Goal: Transaction & Acquisition: Obtain resource

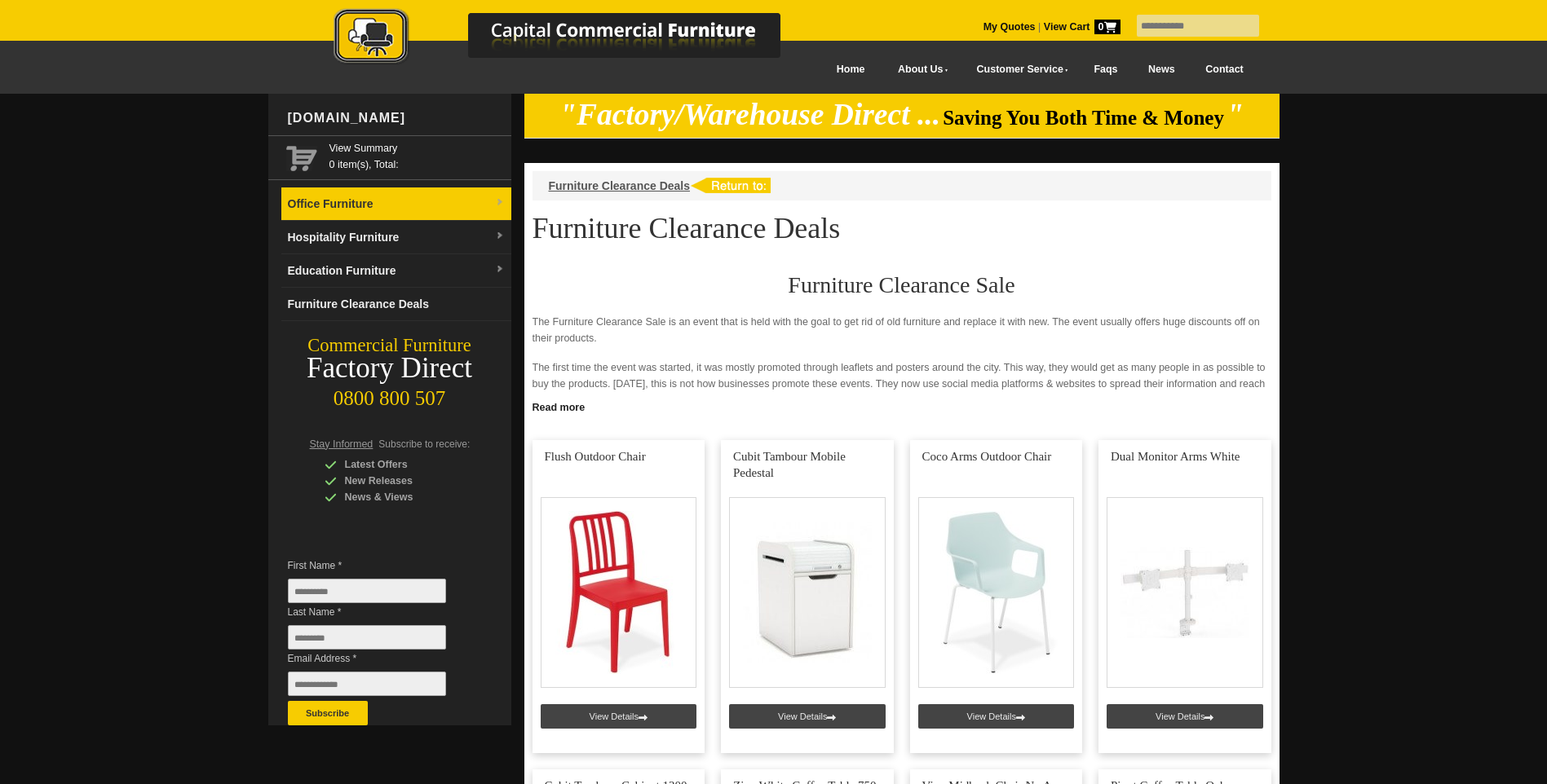
click at [419, 207] on link "Office Furniture" at bounding box center [396, 204] width 230 height 34
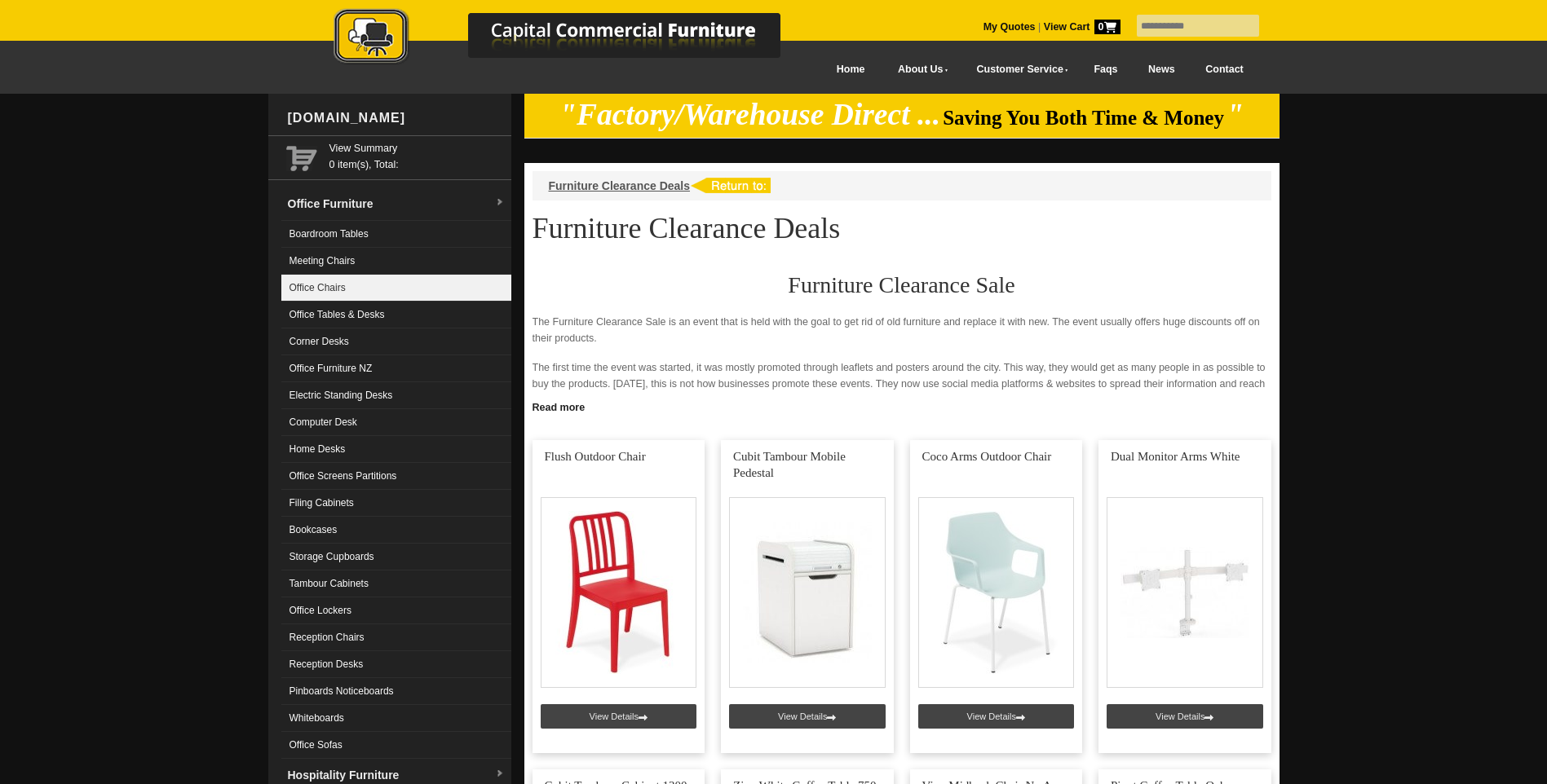
click at [386, 292] on link "Office Chairs" at bounding box center [396, 288] width 230 height 27
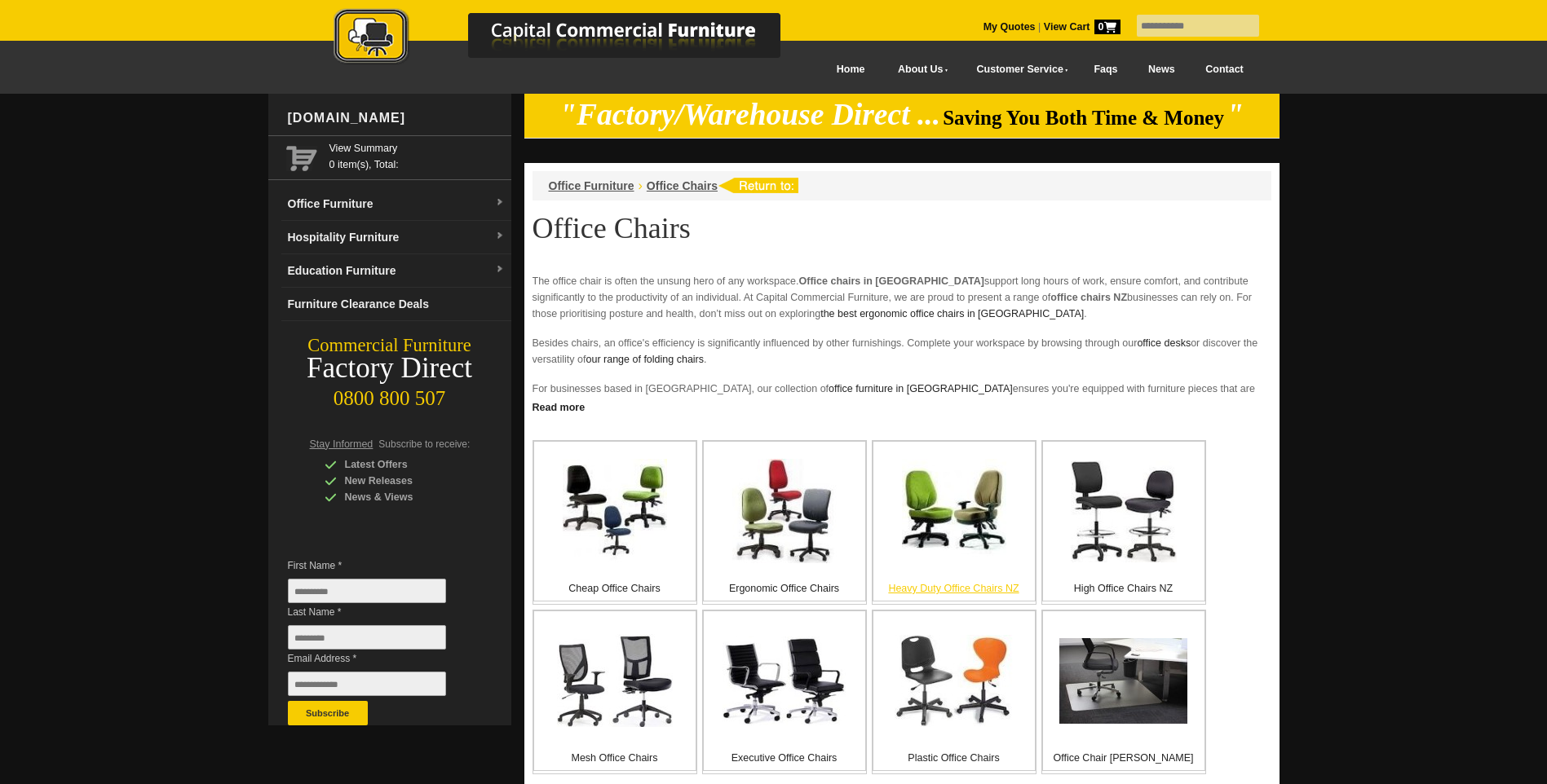
click at [945, 533] on img at bounding box center [954, 511] width 104 height 104
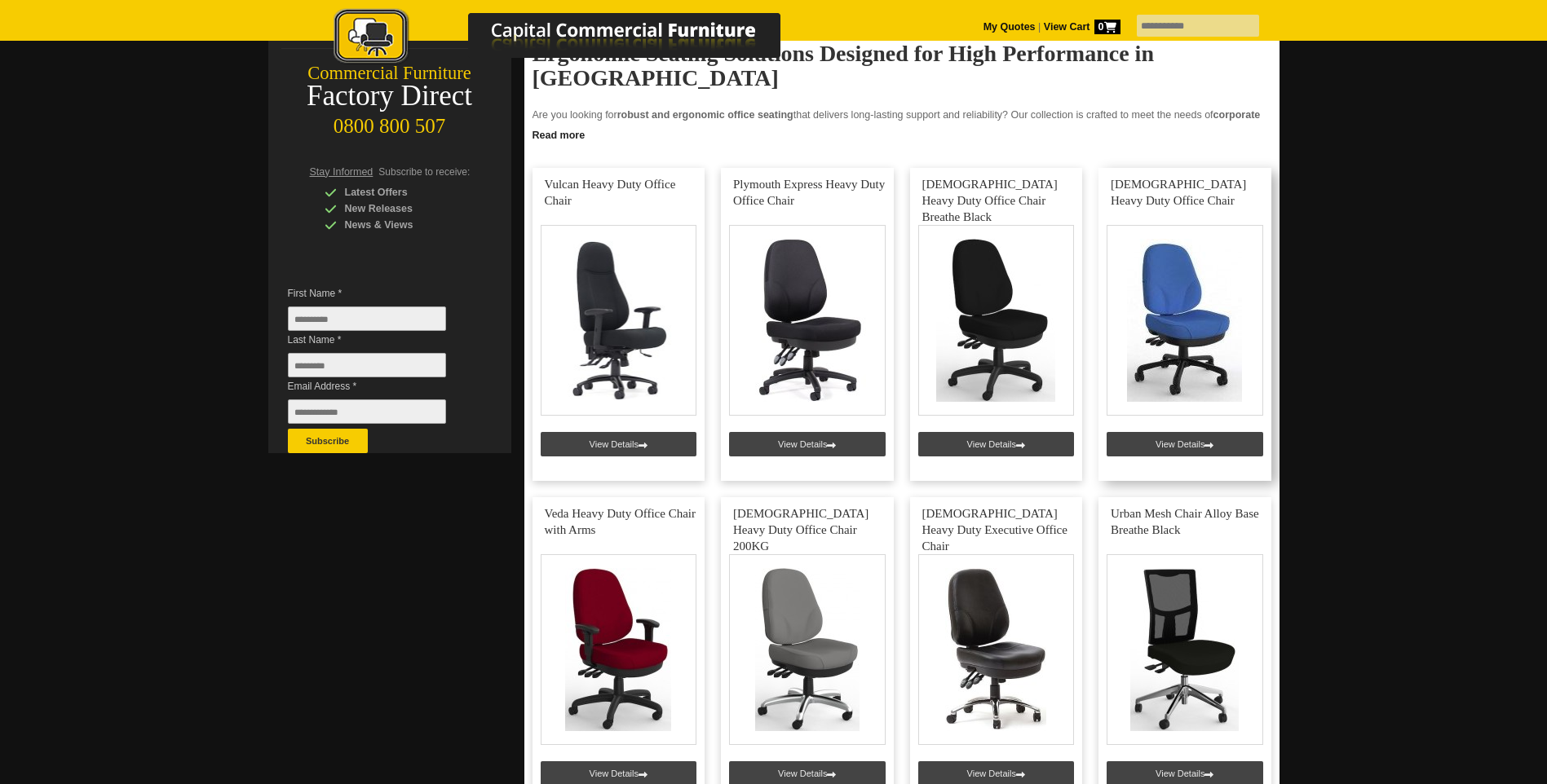
scroll to position [245, 0]
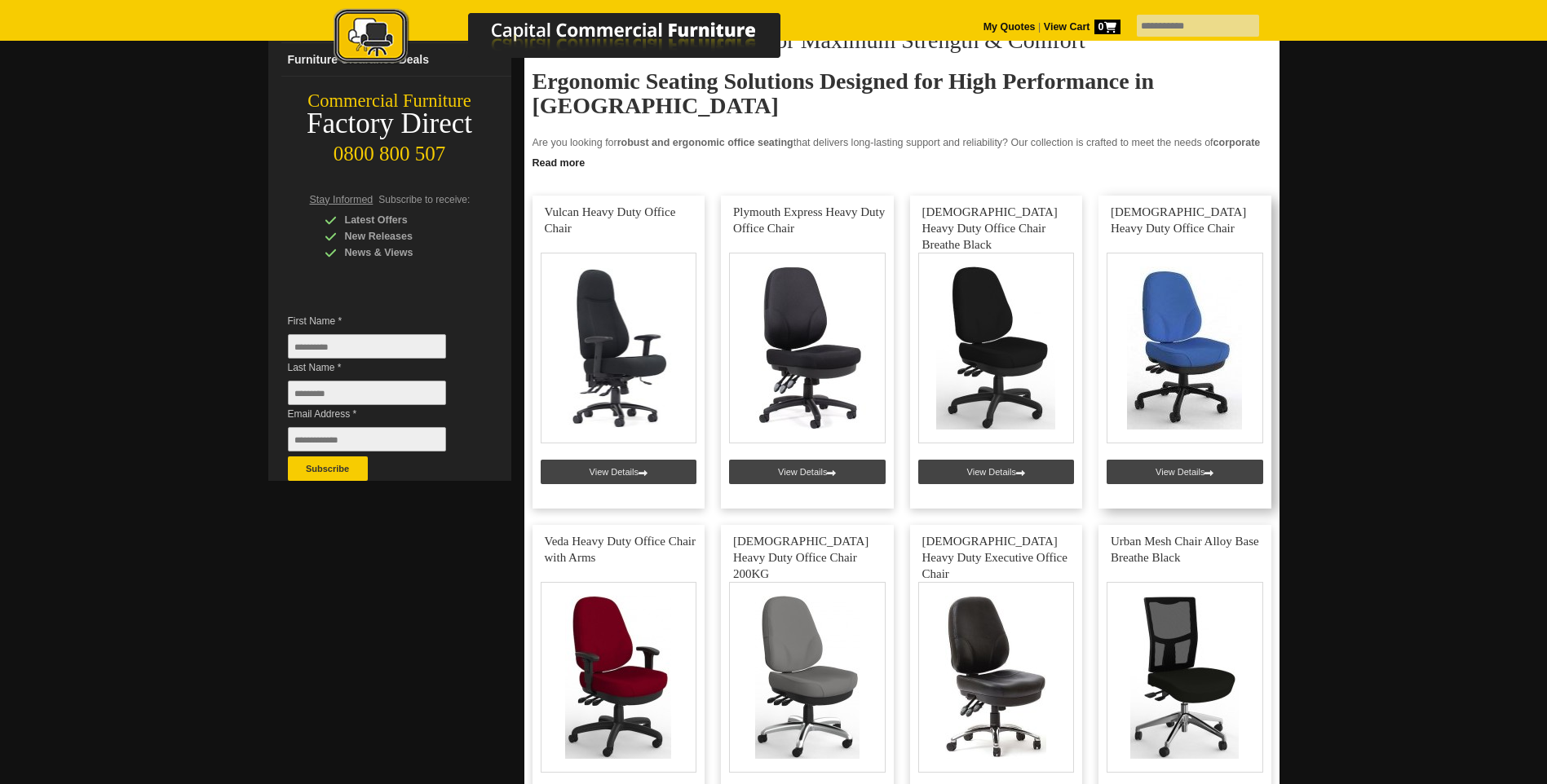
click at [1160, 261] on link at bounding box center [1185, 352] width 173 height 313
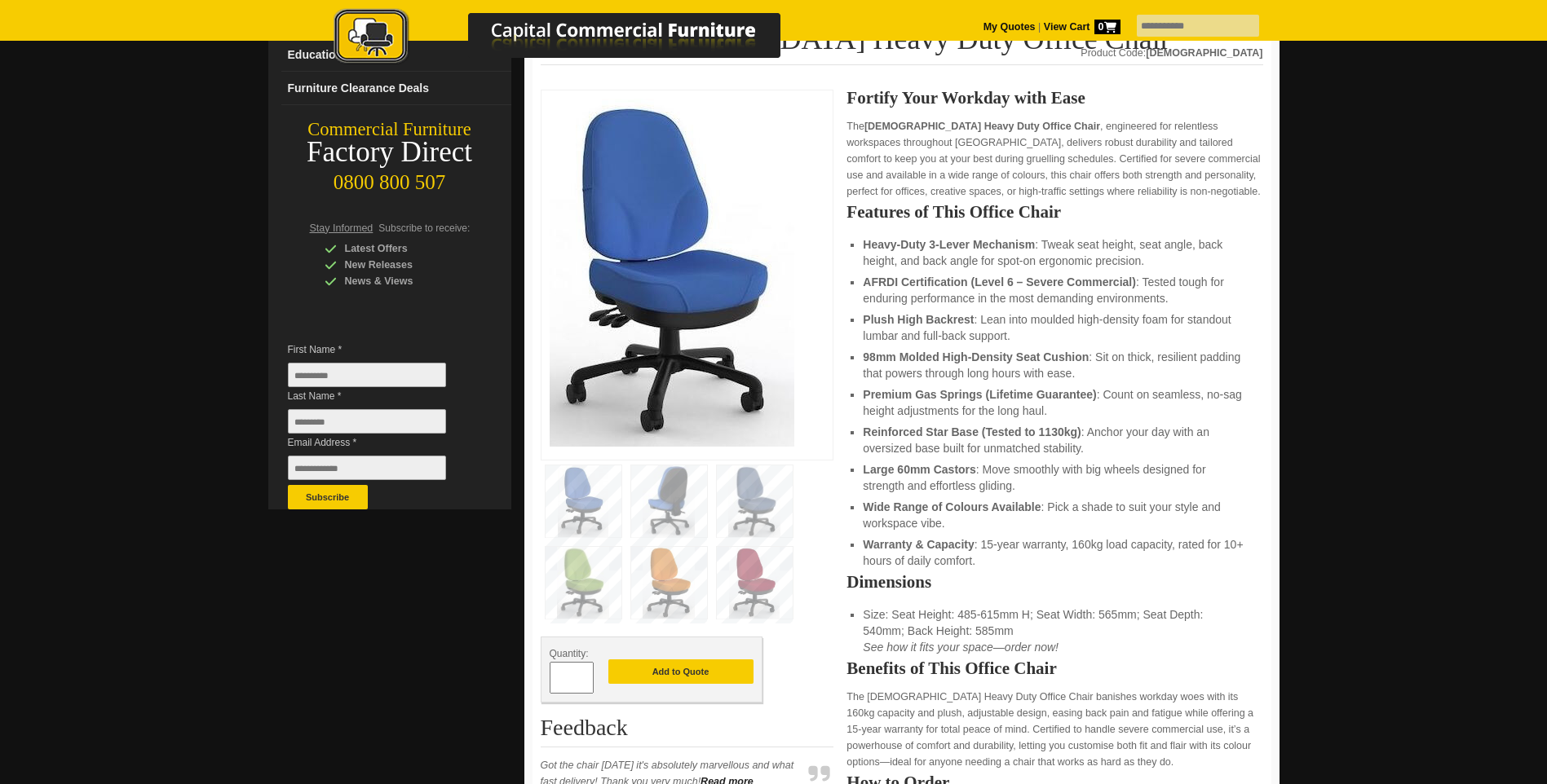
scroll to position [245, 0]
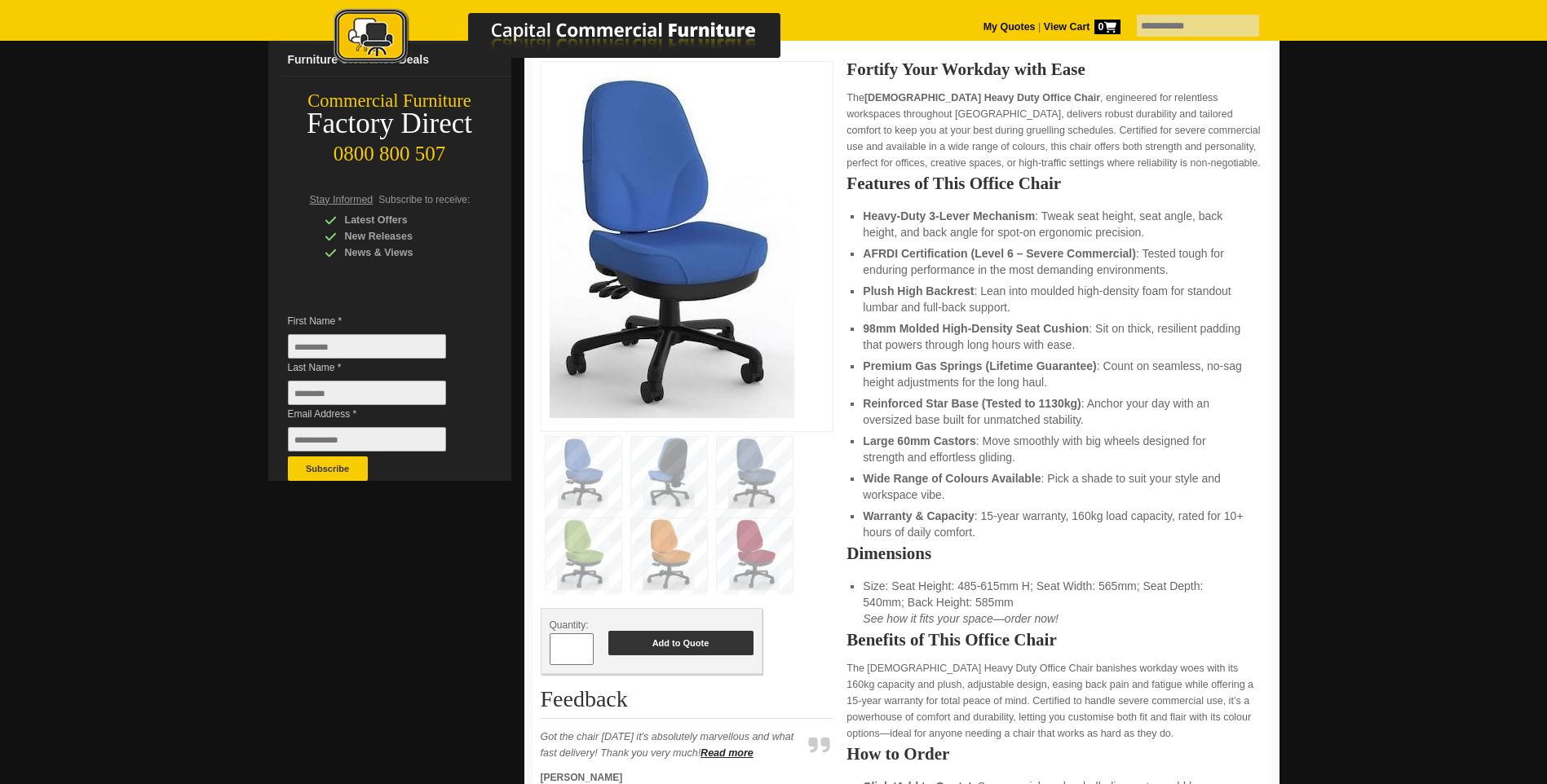
click at [694, 650] on button "Add to Quote" at bounding box center [681, 643] width 145 height 24
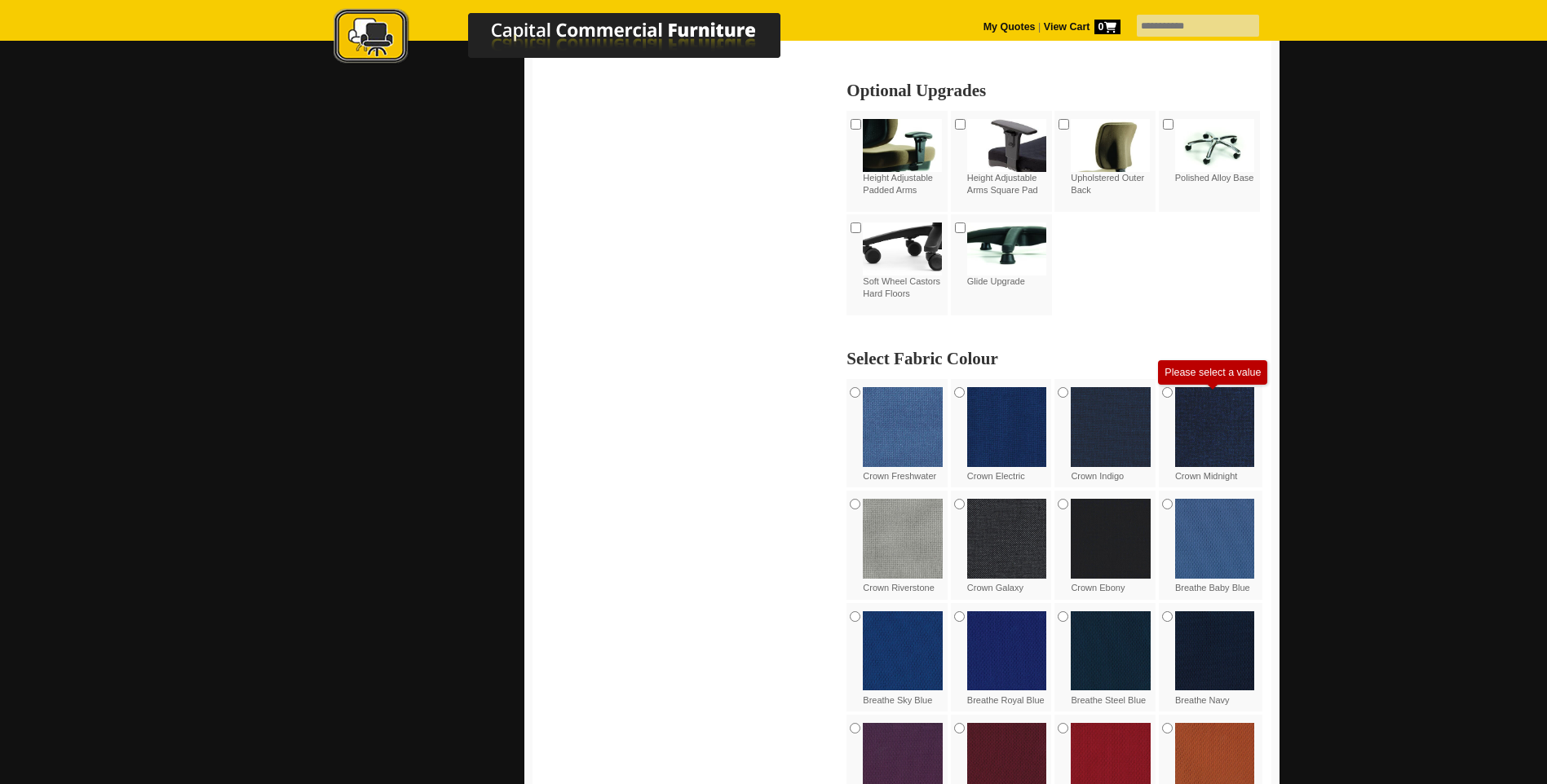
click at [1106, 534] on img at bounding box center [1110, 539] width 80 height 80
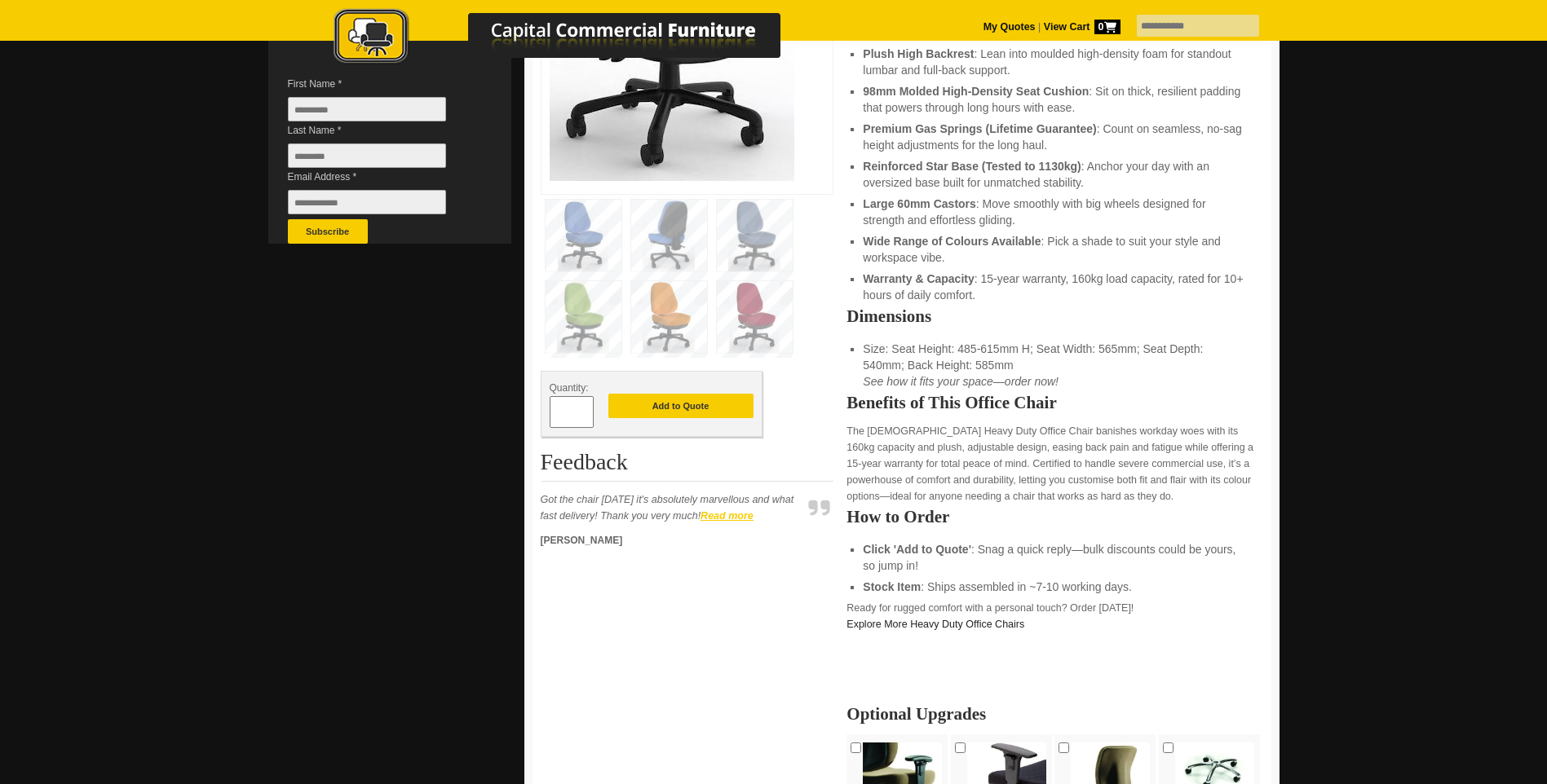
scroll to position [489, 0]
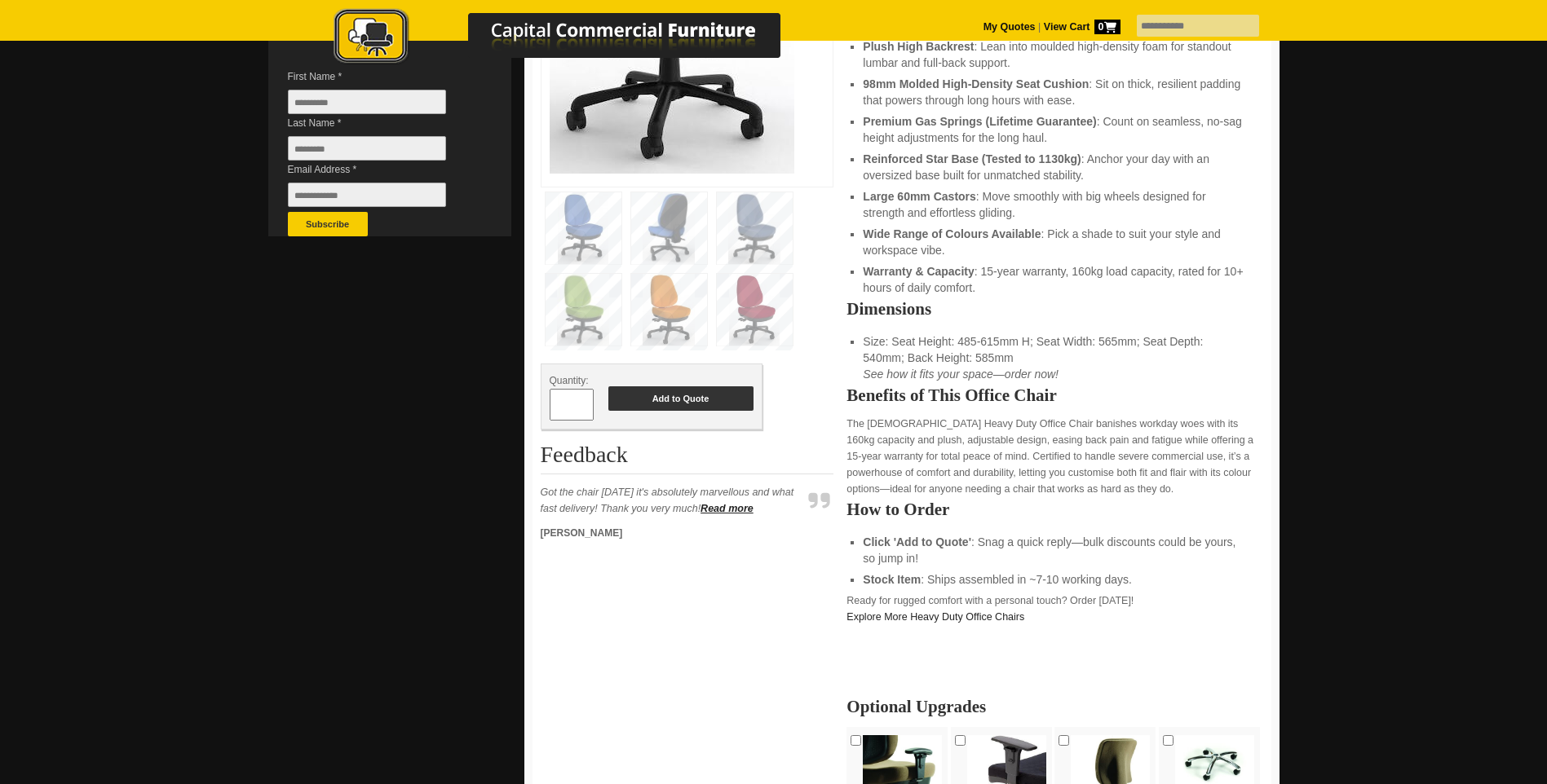
click at [730, 402] on button "Add to Quote" at bounding box center [681, 399] width 145 height 24
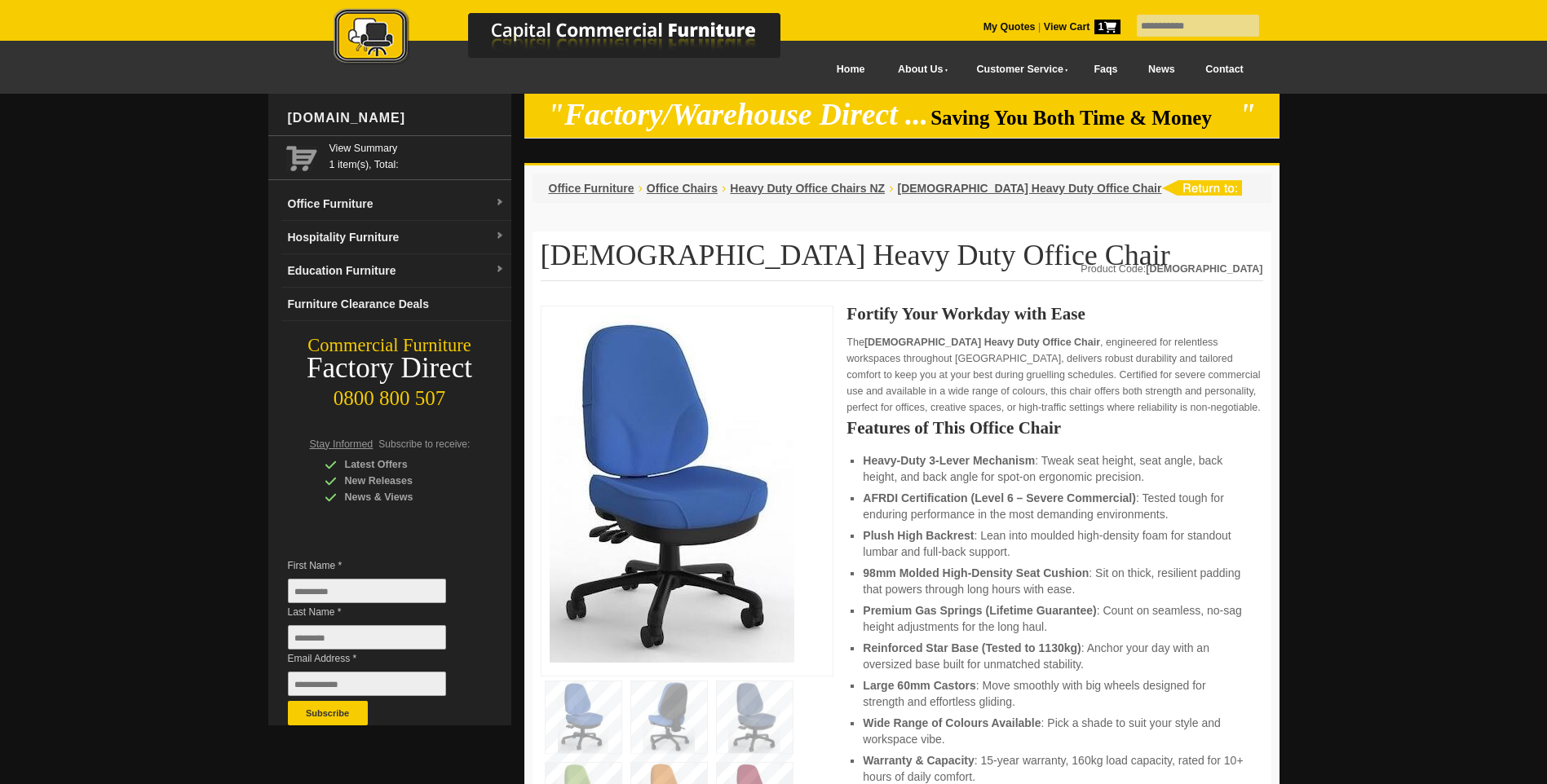
click at [1043, 25] on strong "View Cart 1" at bounding box center [1081, 27] width 76 height 11
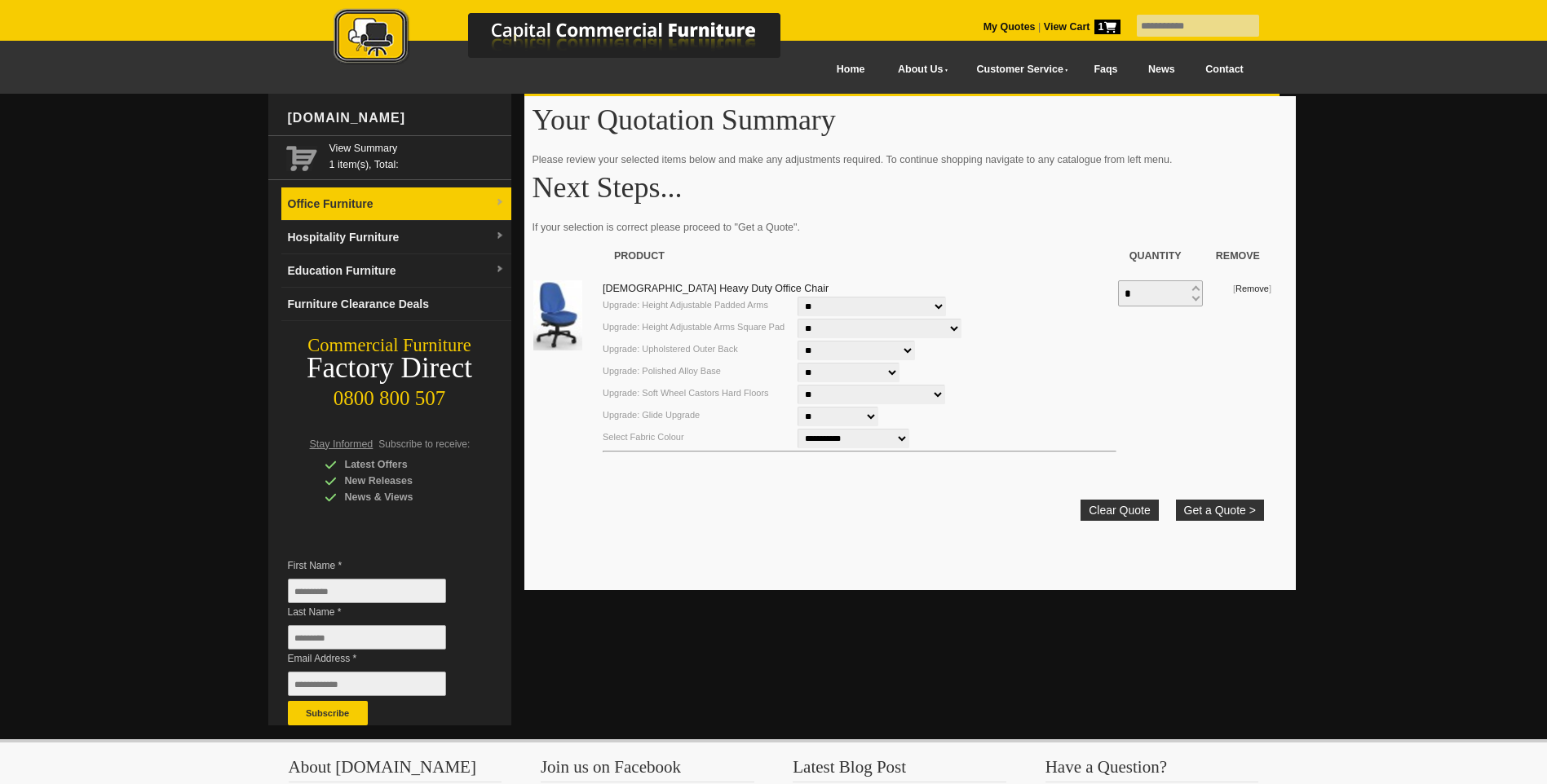
click at [361, 206] on link "Office Furniture" at bounding box center [396, 204] width 230 height 34
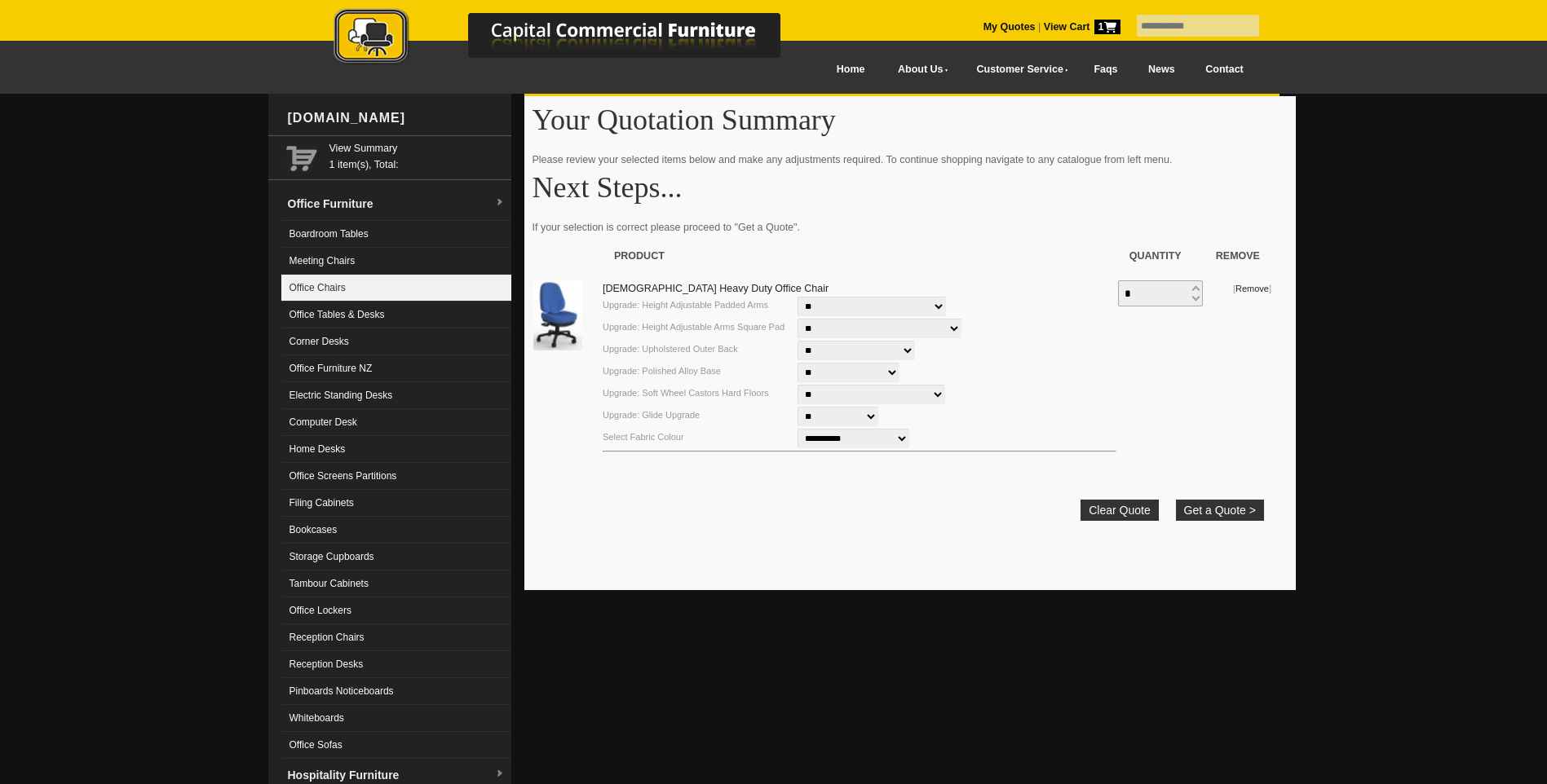
click at [344, 286] on link "Office Chairs" at bounding box center [396, 288] width 230 height 27
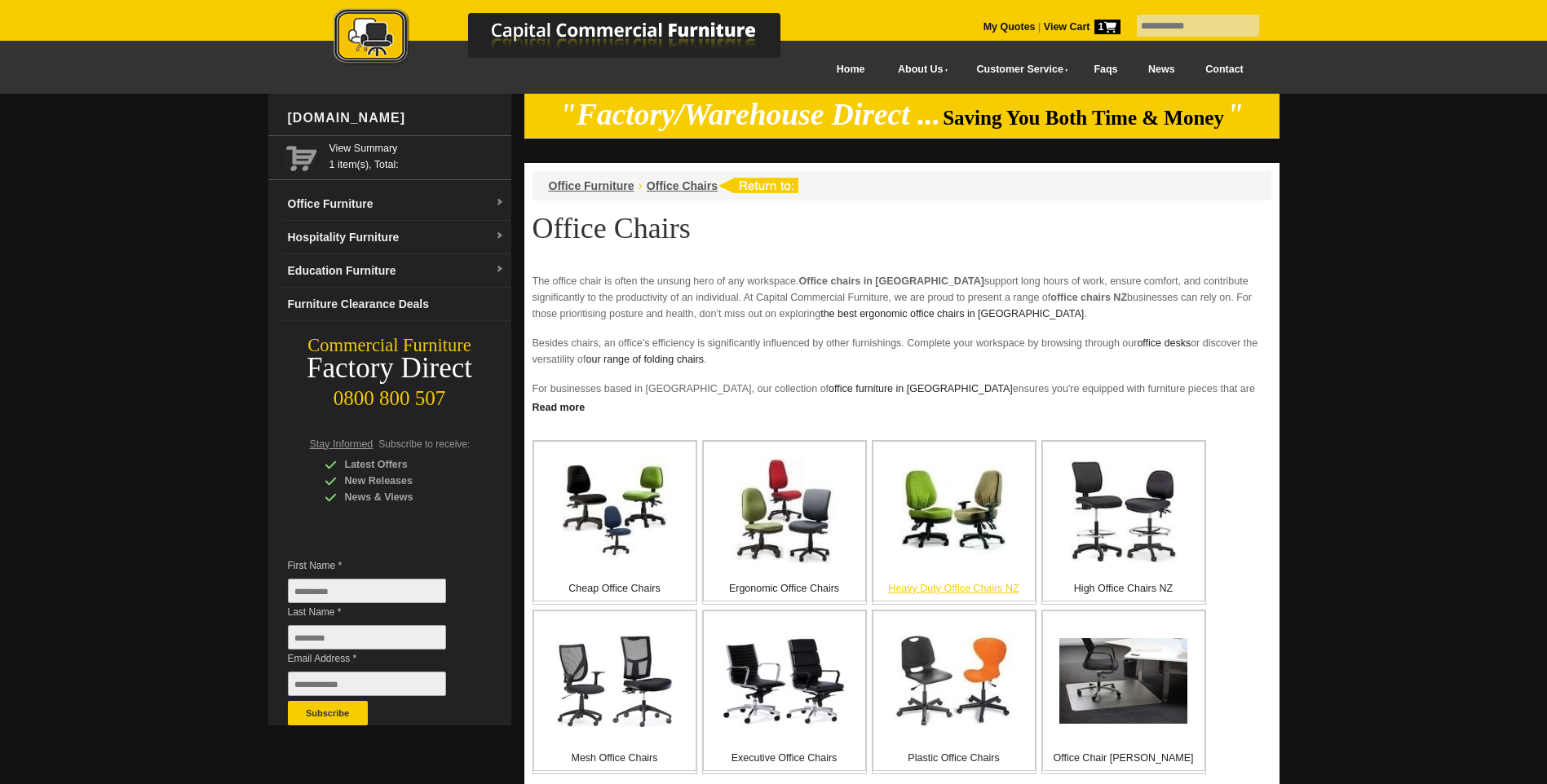
click at [955, 521] on img at bounding box center [954, 511] width 104 height 104
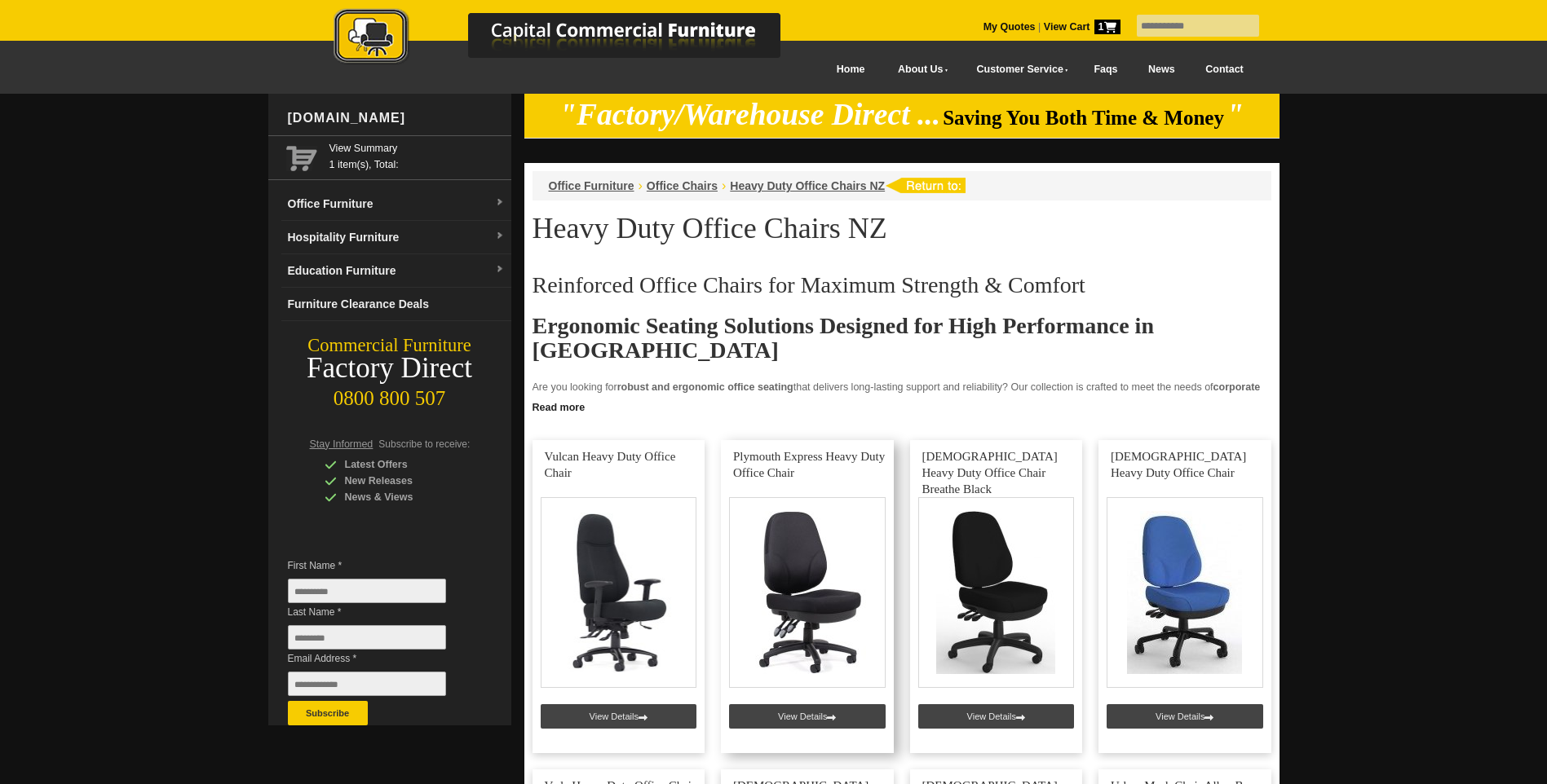
click at [817, 620] on link at bounding box center [807, 597] width 173 height 313
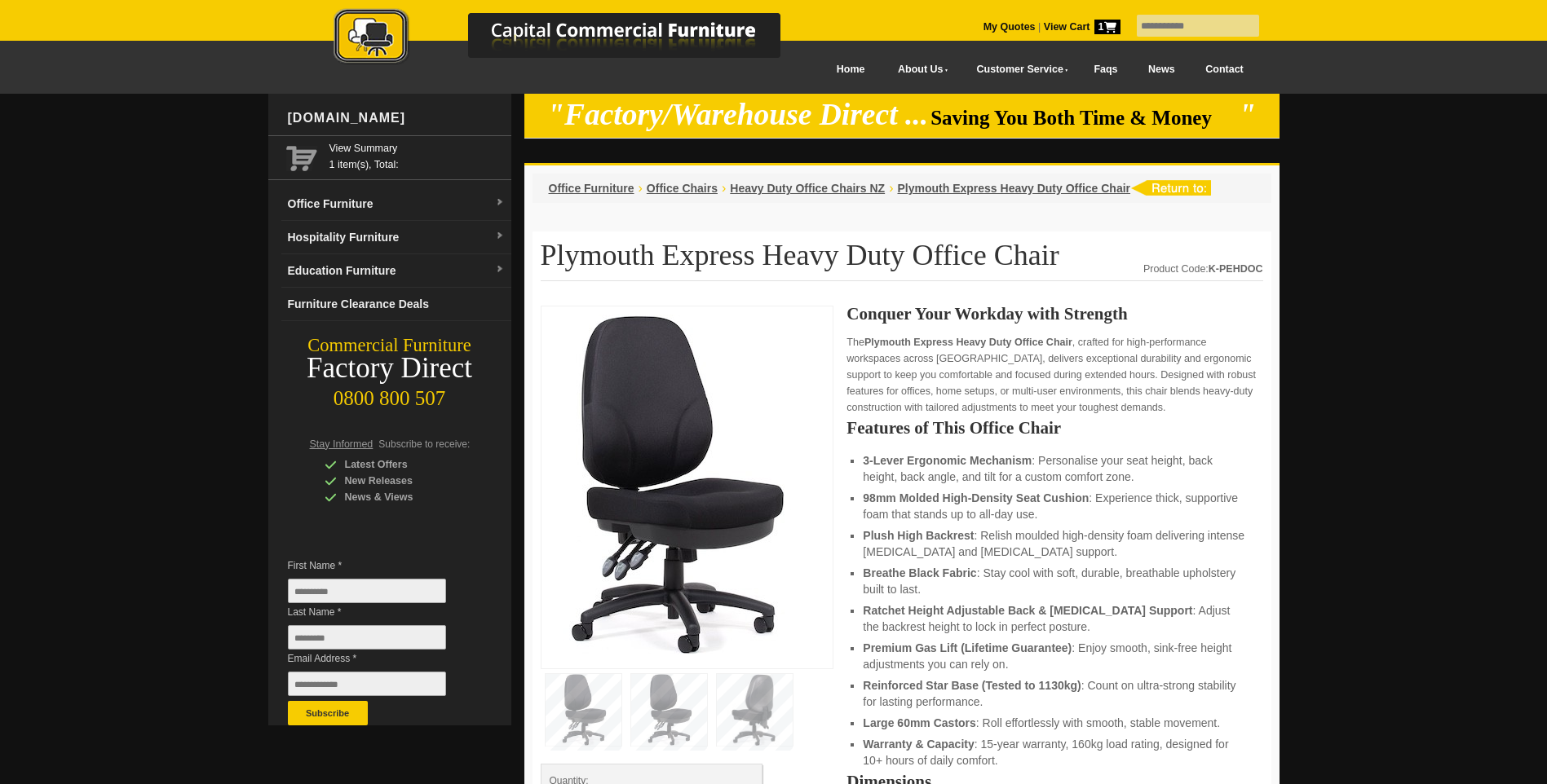
click at [1138, 28] on input "text" at bounding box center [1197, 26] width 122 height 22
type input "*********"
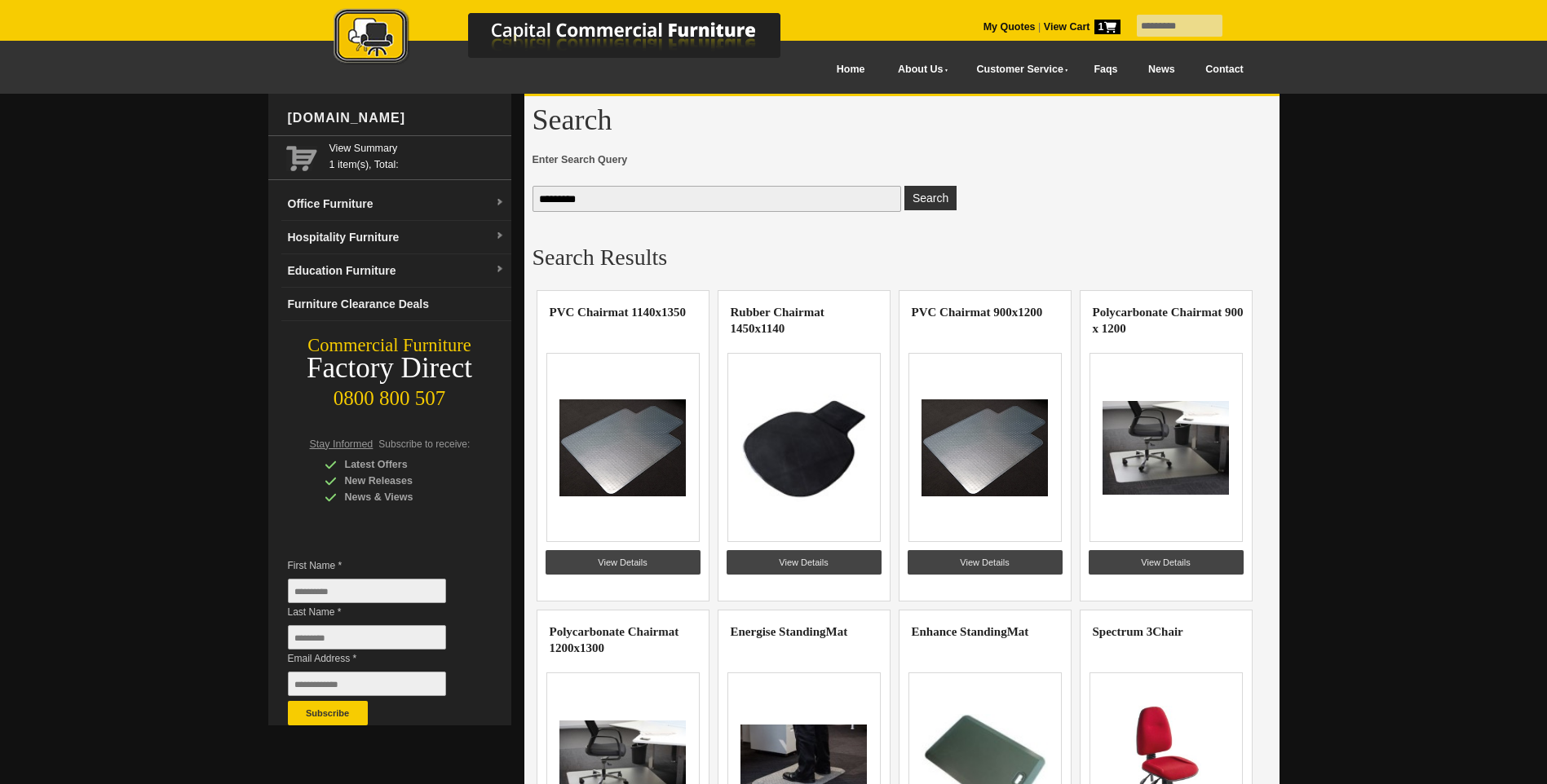
click at [626, 469] on img at bounding box center [623, 447] width 127 height 122
click at [636, 560] on link "View Details" at bounding box center [623, 562] width 155 height 24
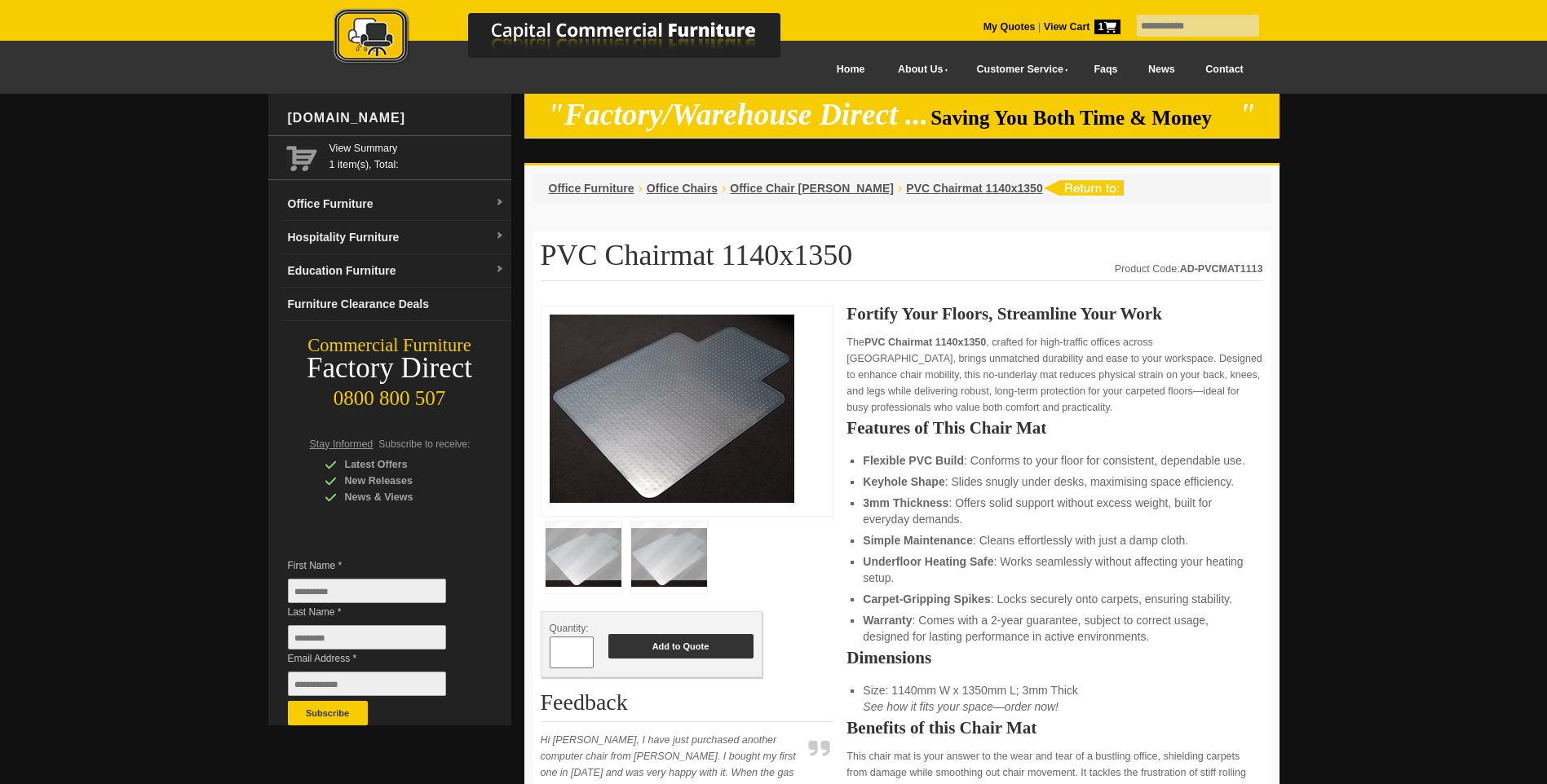
click at [710, 645] on button "Add to Quote" at bounding box center [681, 646] width 145 height 24
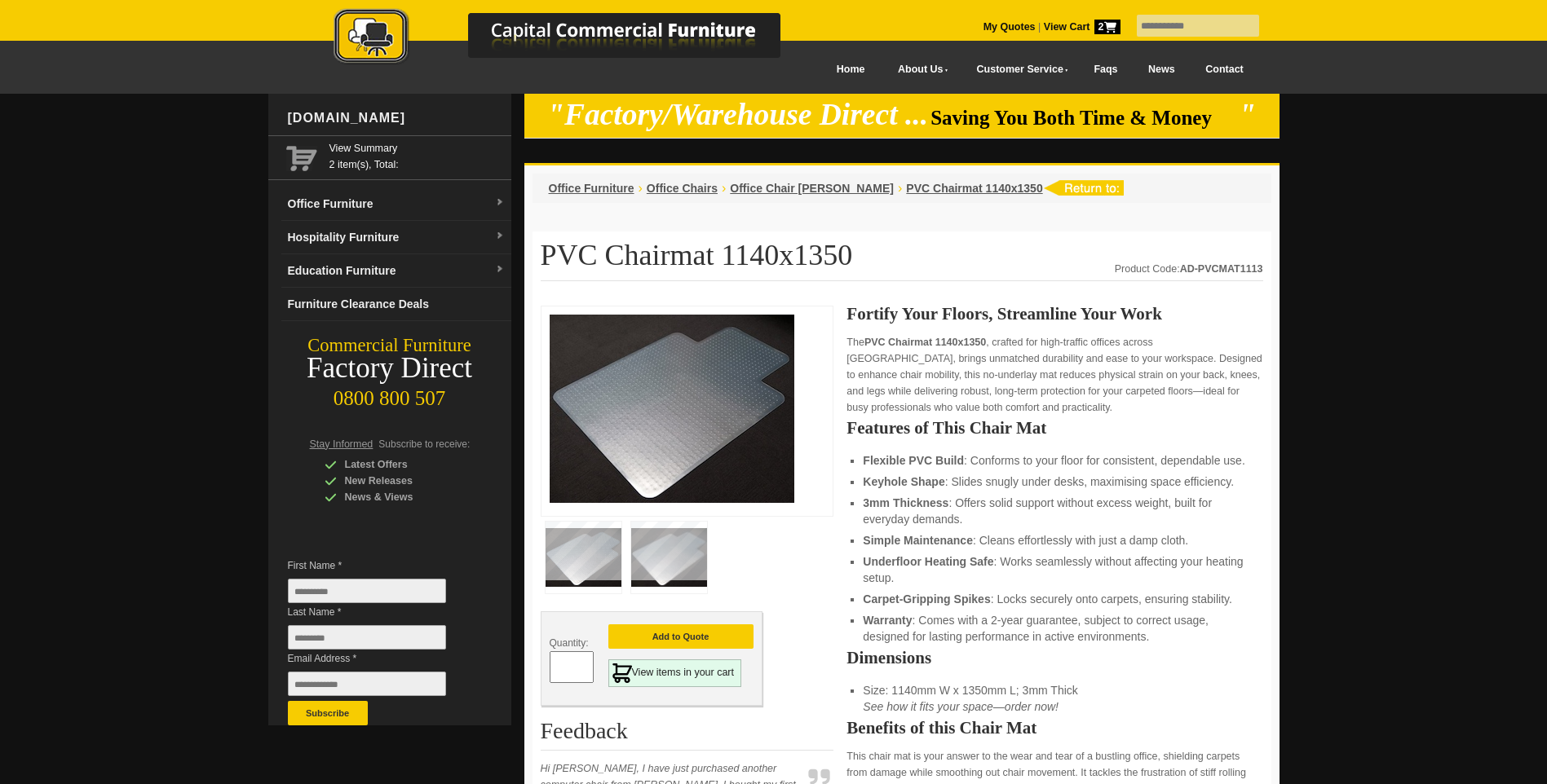
click at [1160, 23] on input "text" at bounding box center [1197, 26] width 122 height 22
click at [796, 191] on span "Office Chair [PERSON_NAME]" at bounding box center [811, 188] width 164 height 13
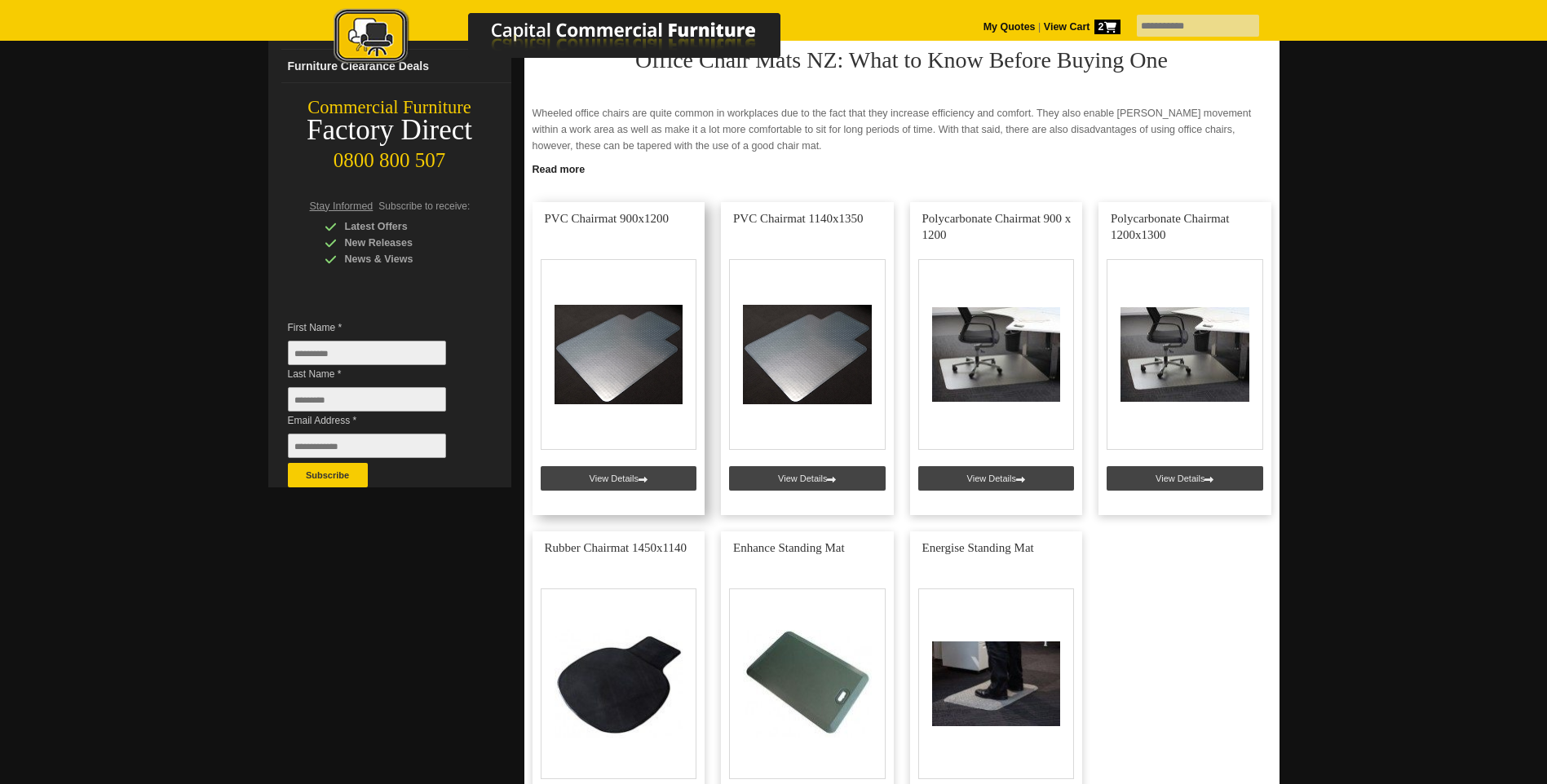
scroll to position [163, 0]
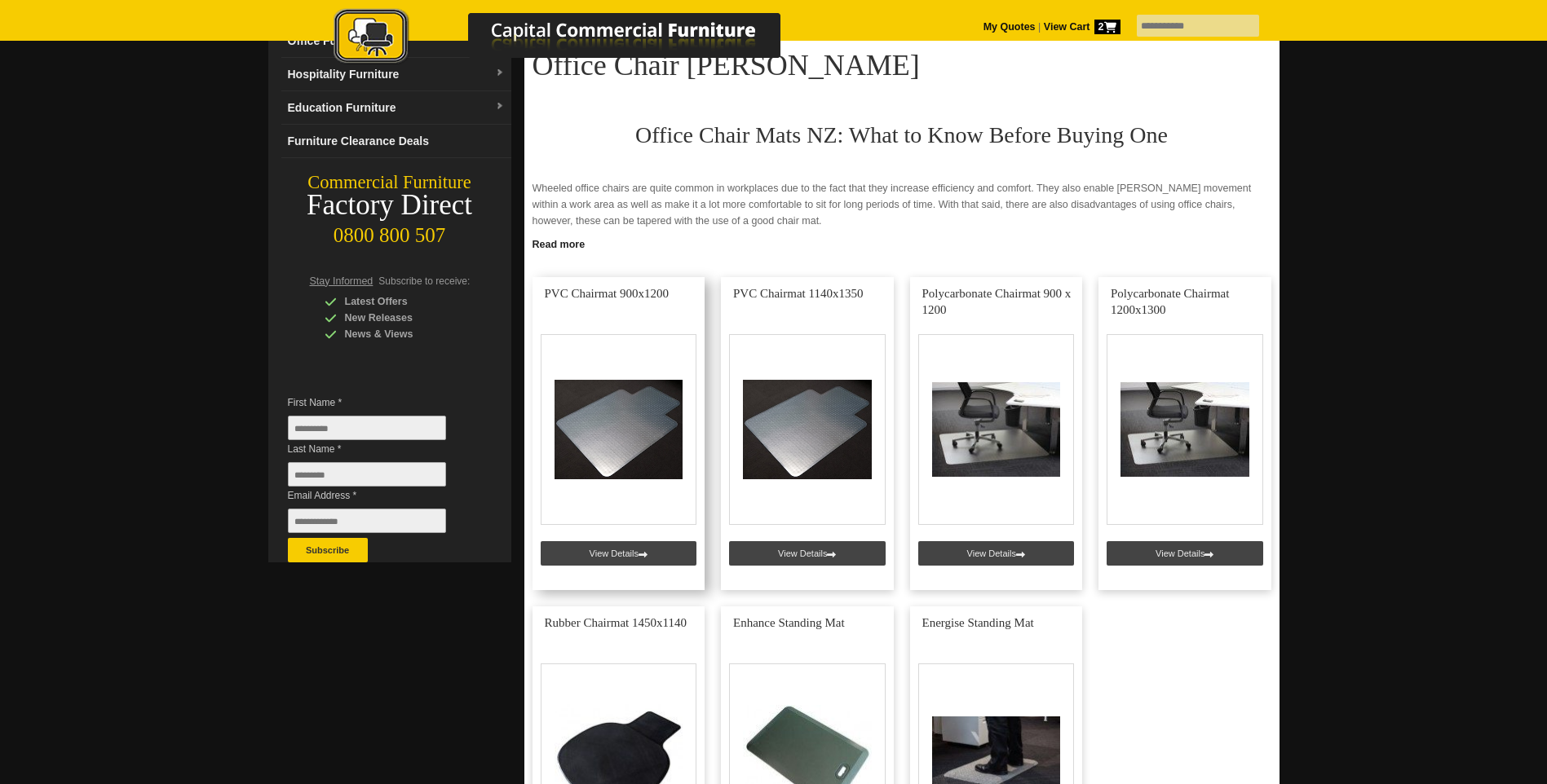
click at [612, 451] on link at bounding box center [619, 434] width 173 height 313
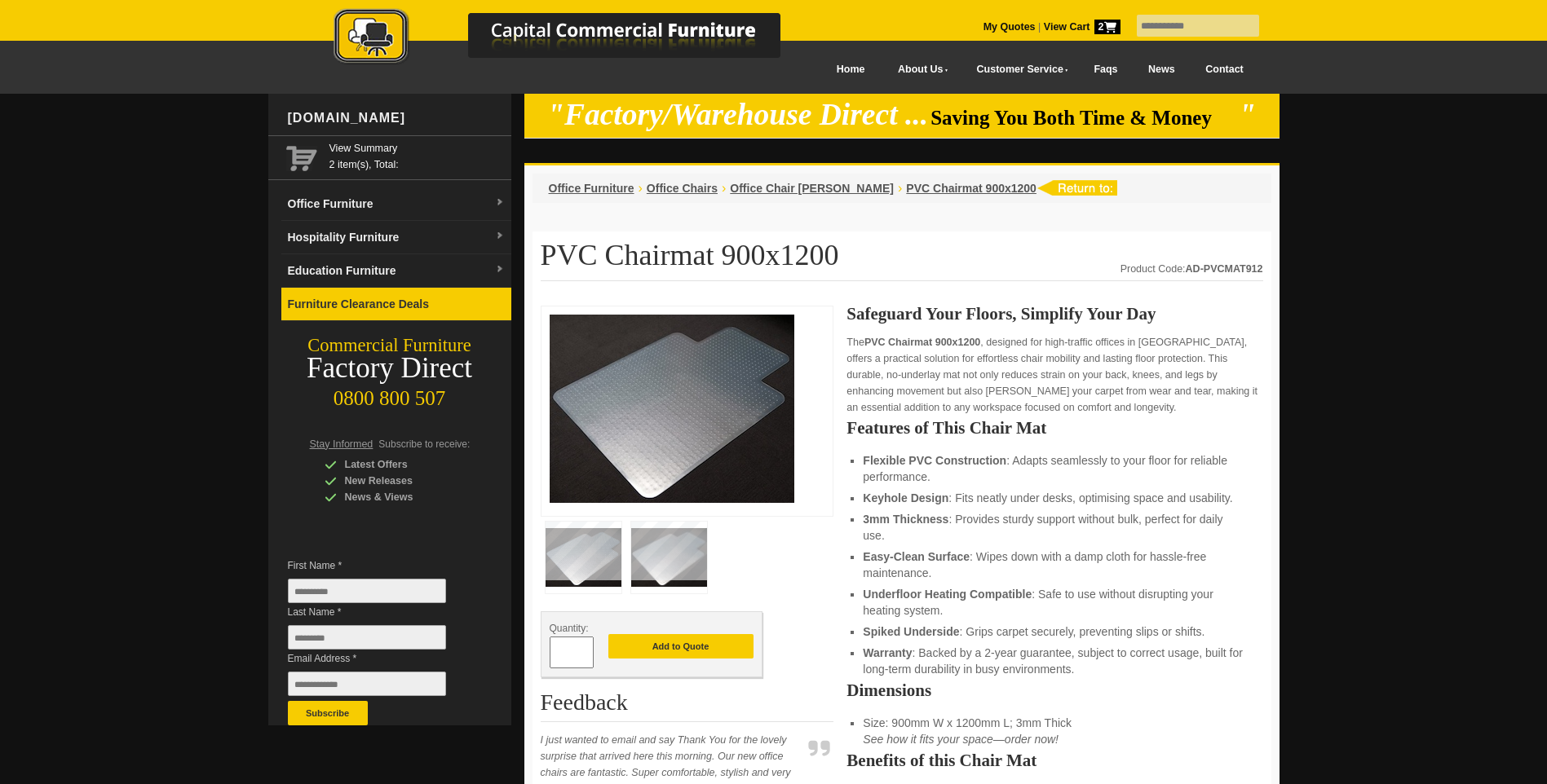
click at [437, 305] on link "Furniture Clearance Deals" at bounding box center [396, 304] width 230 height 34
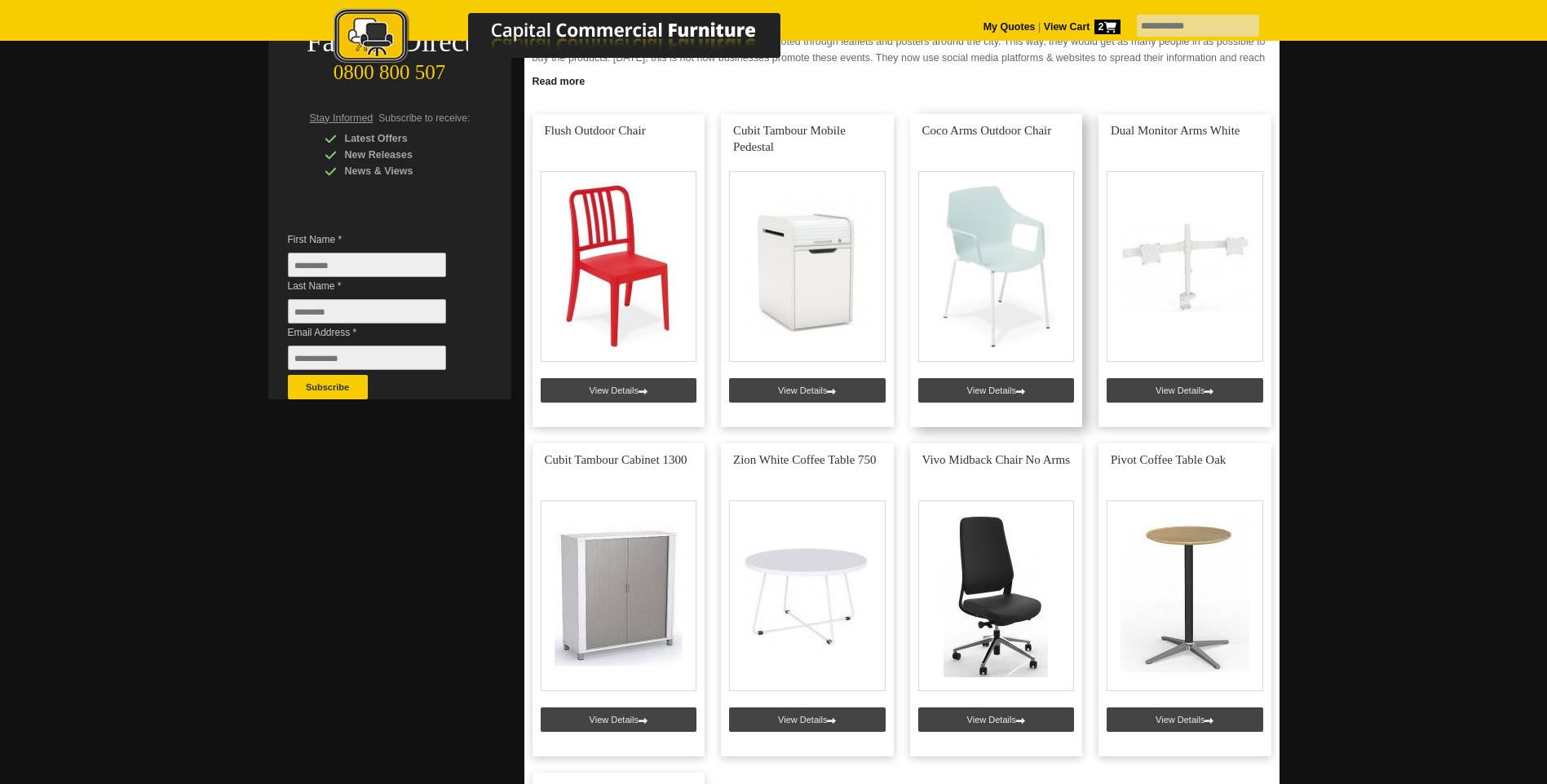
scroll to position [82, 0]
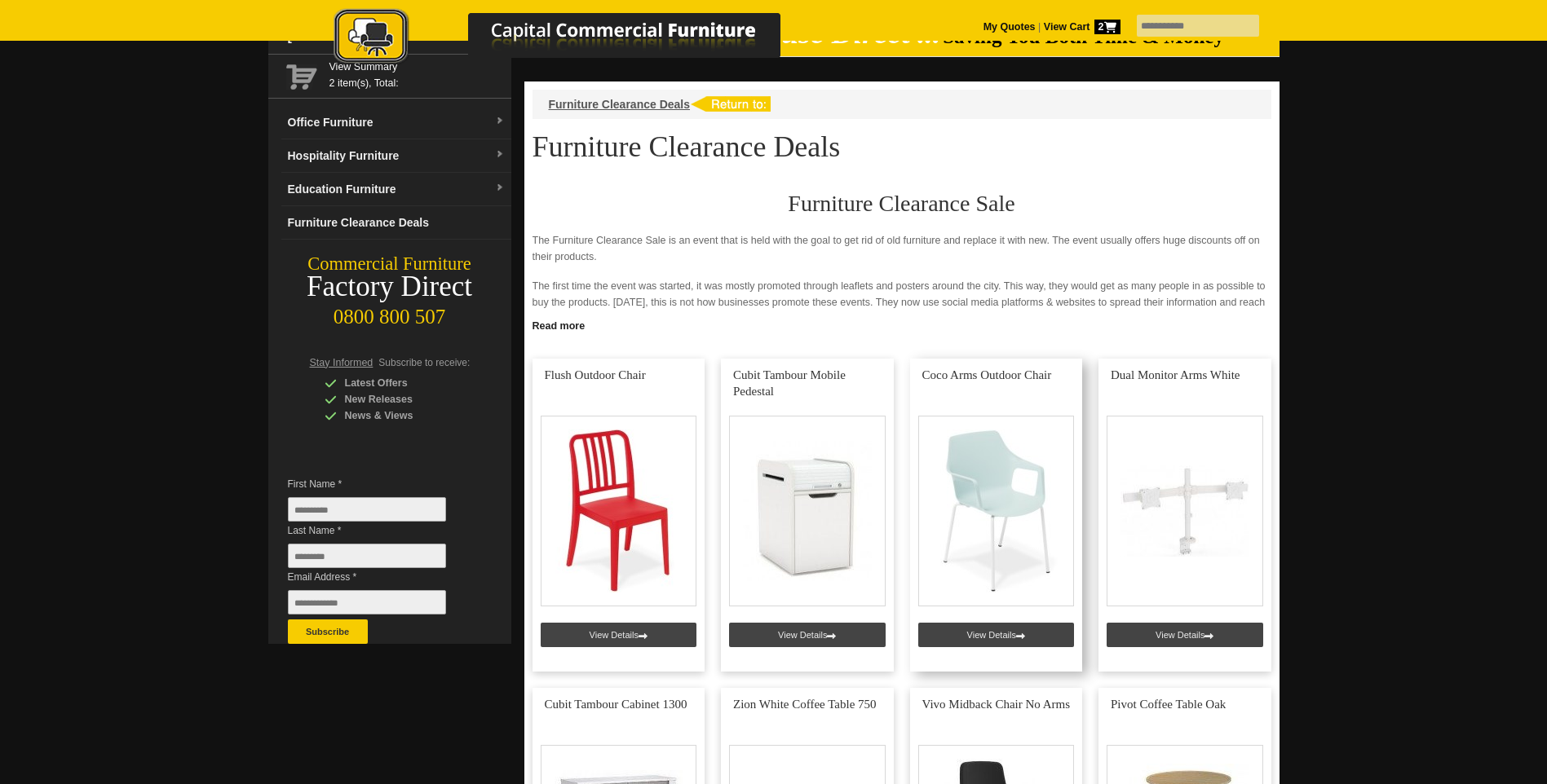
click at [1021, 522] on link at bounding box center [997, 515] width 173 height 313
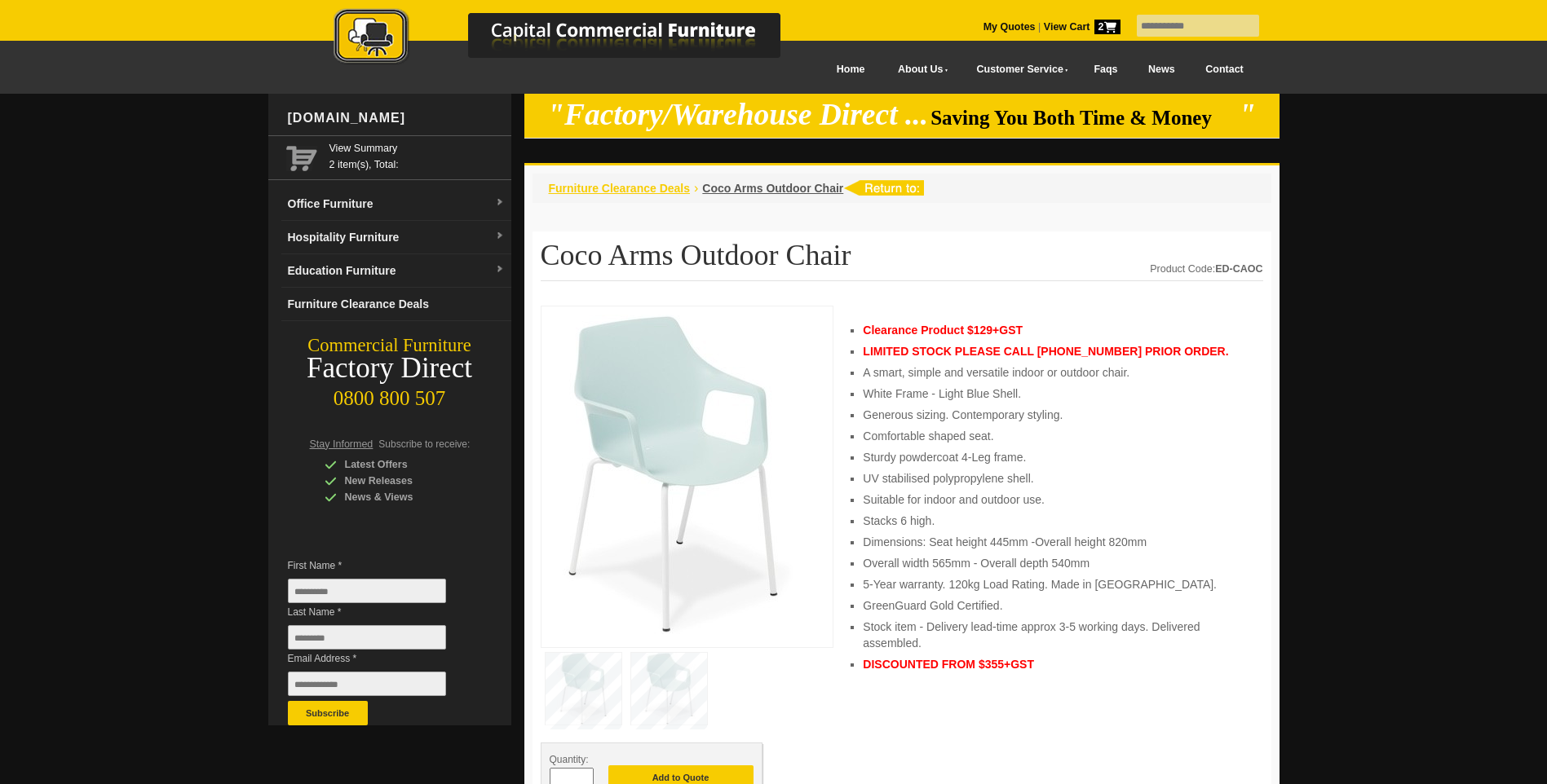
click at [632, 193] on span "Furniture Clearance Deals" at bounding box center [619, 188] width 142 height 13
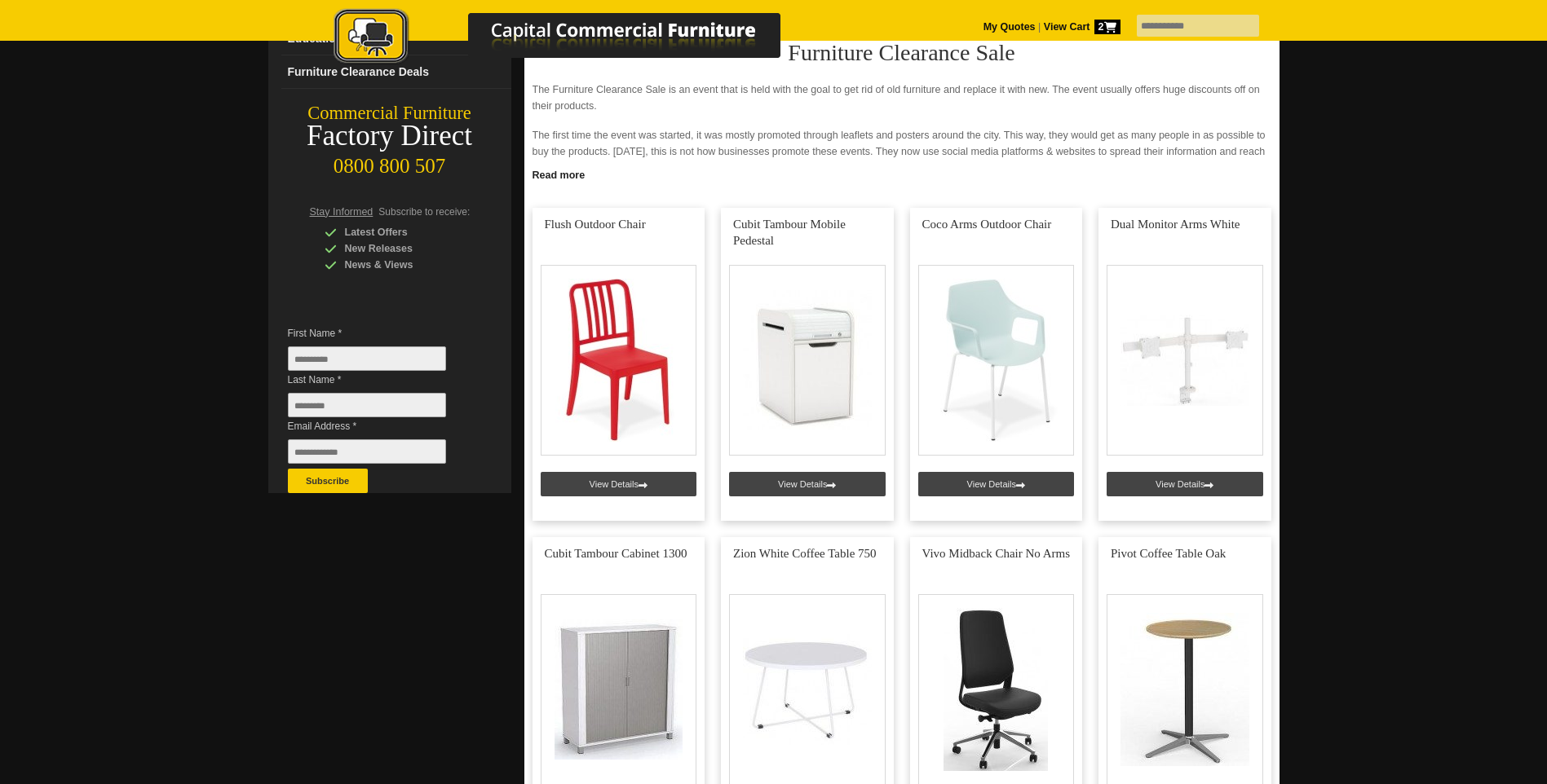
scroll to position [245, 0]
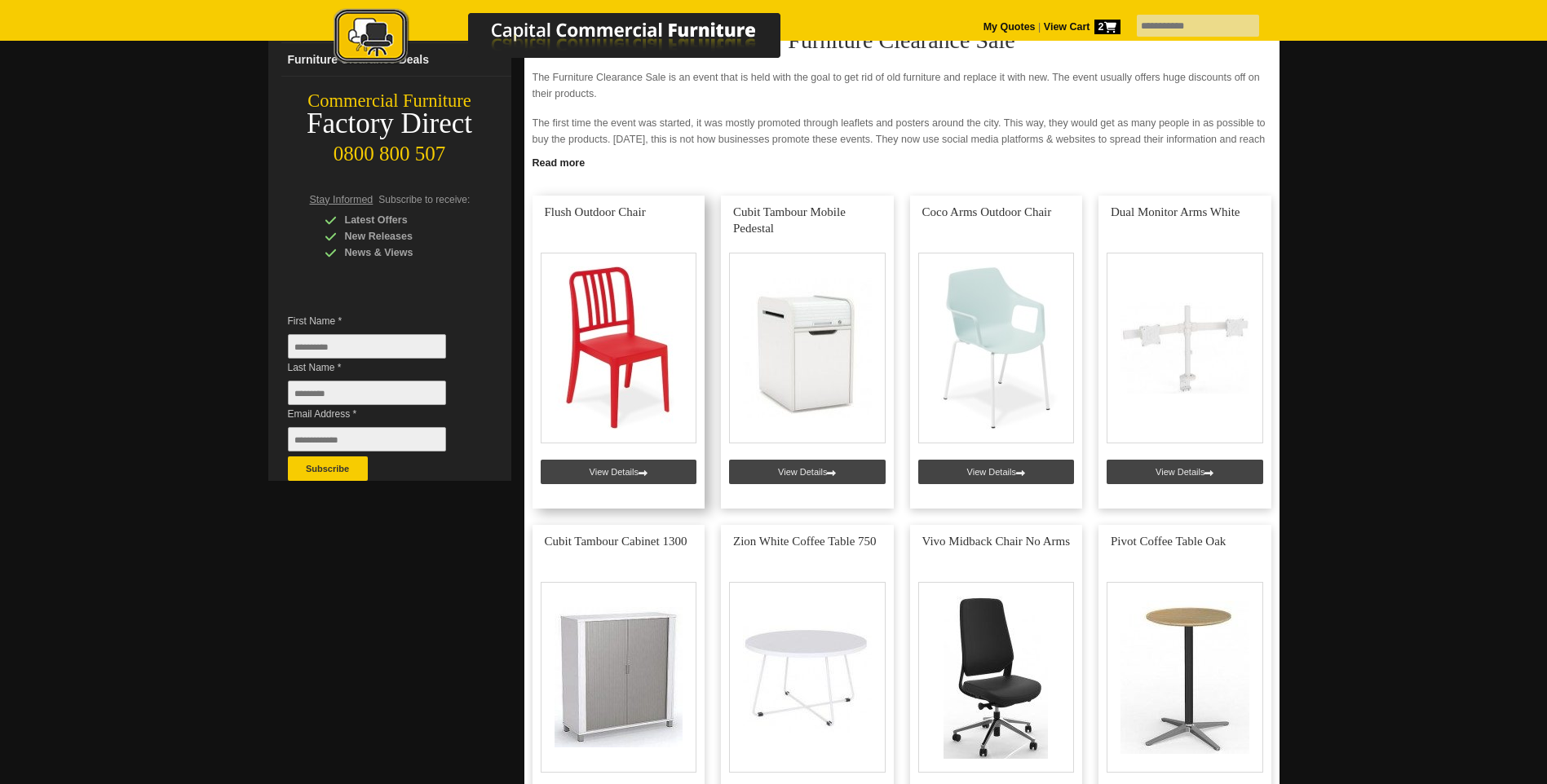
click at [611, 470] on link at bounding box center [619, 352] width 173 height 313
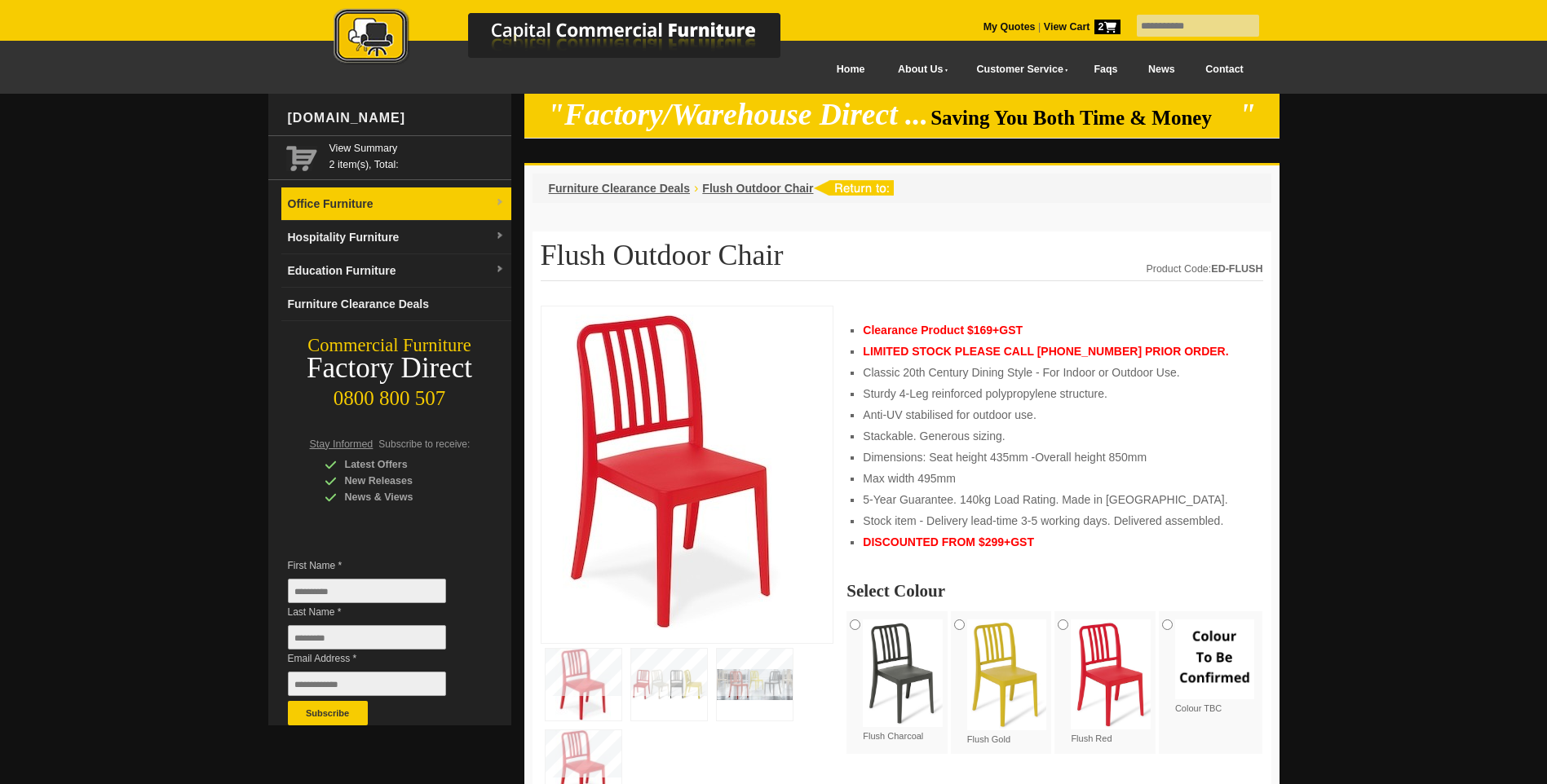
click at [307, 206] on link "Office Furniture" at bounding box center [396, 204] width 230 height 34
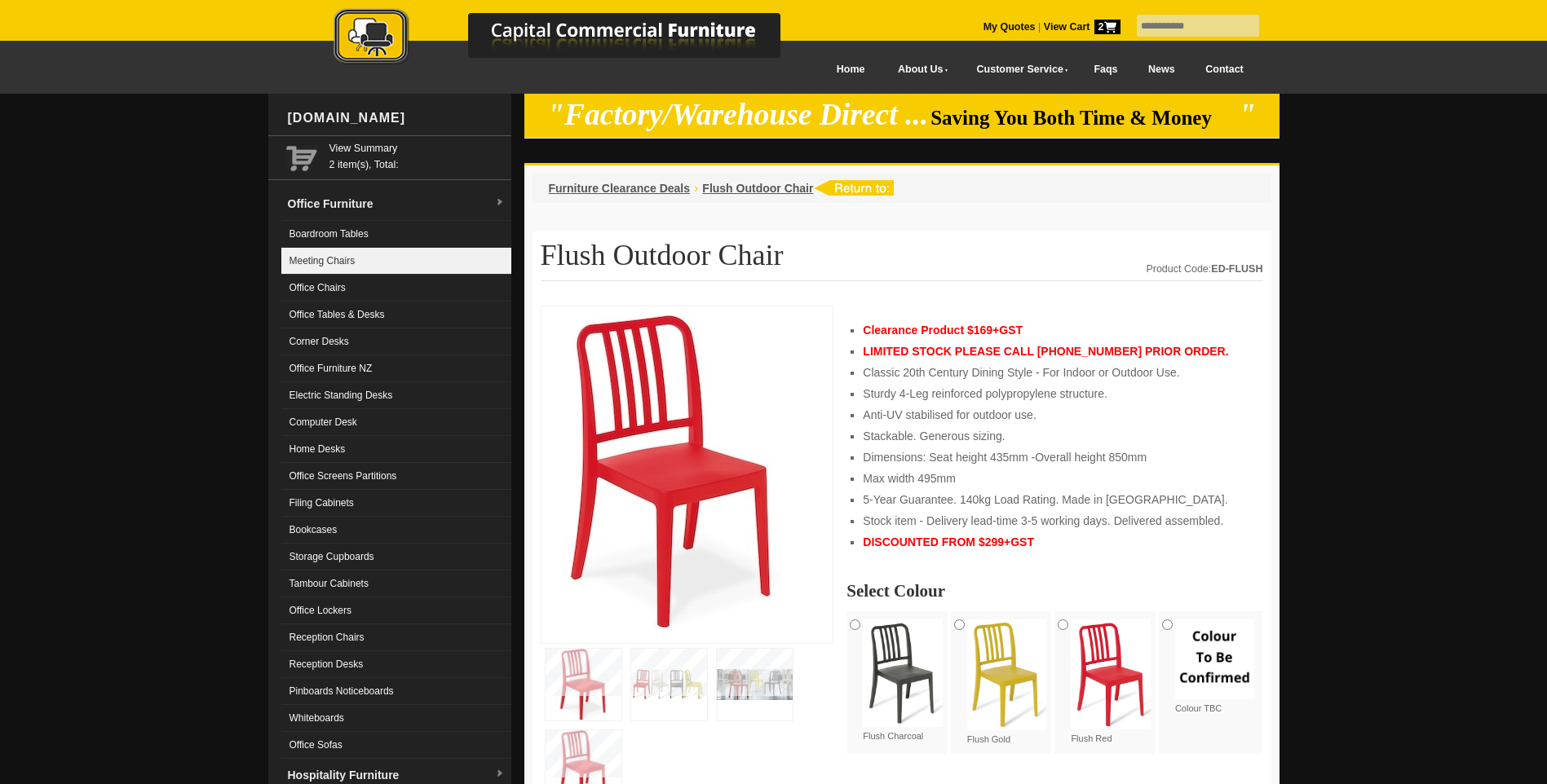
click at [330, 260] on link "Meeting Chairs" at bounding box center [396, 261] width 230 height 27
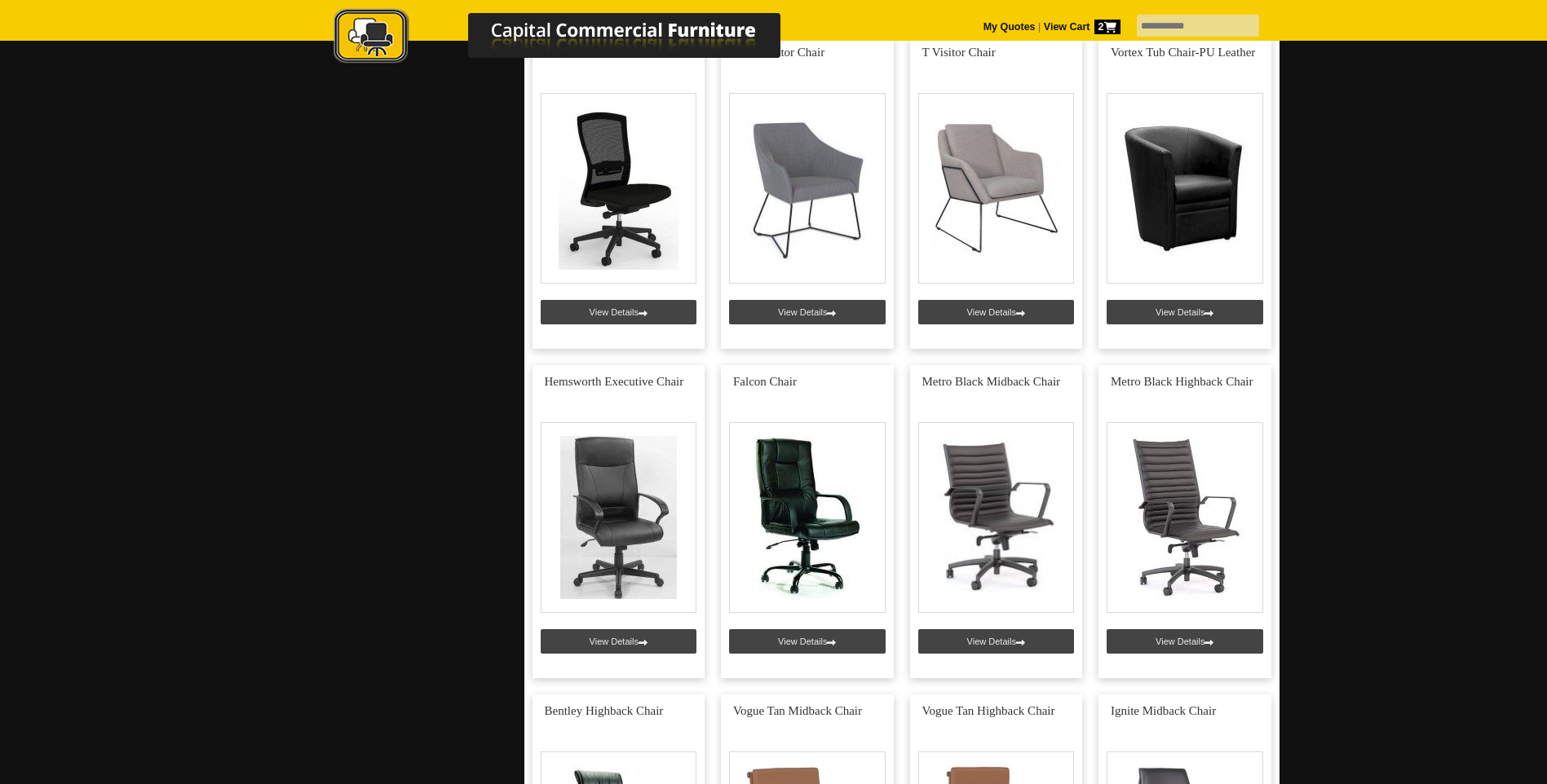
scroll to position [3668, 0]
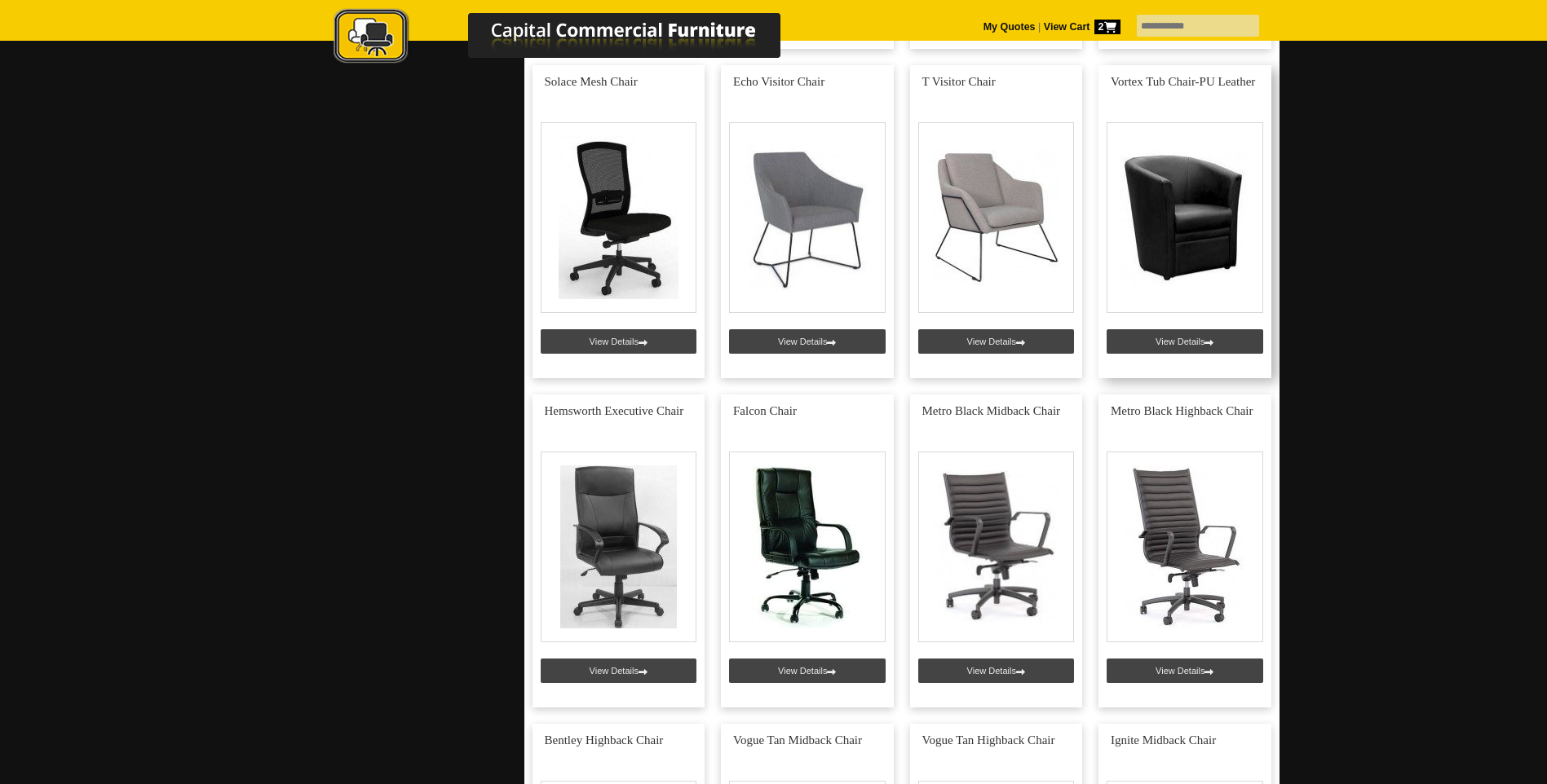
click at [1174, 234] on link at bounding box center [1185, 222] width 173 height 313
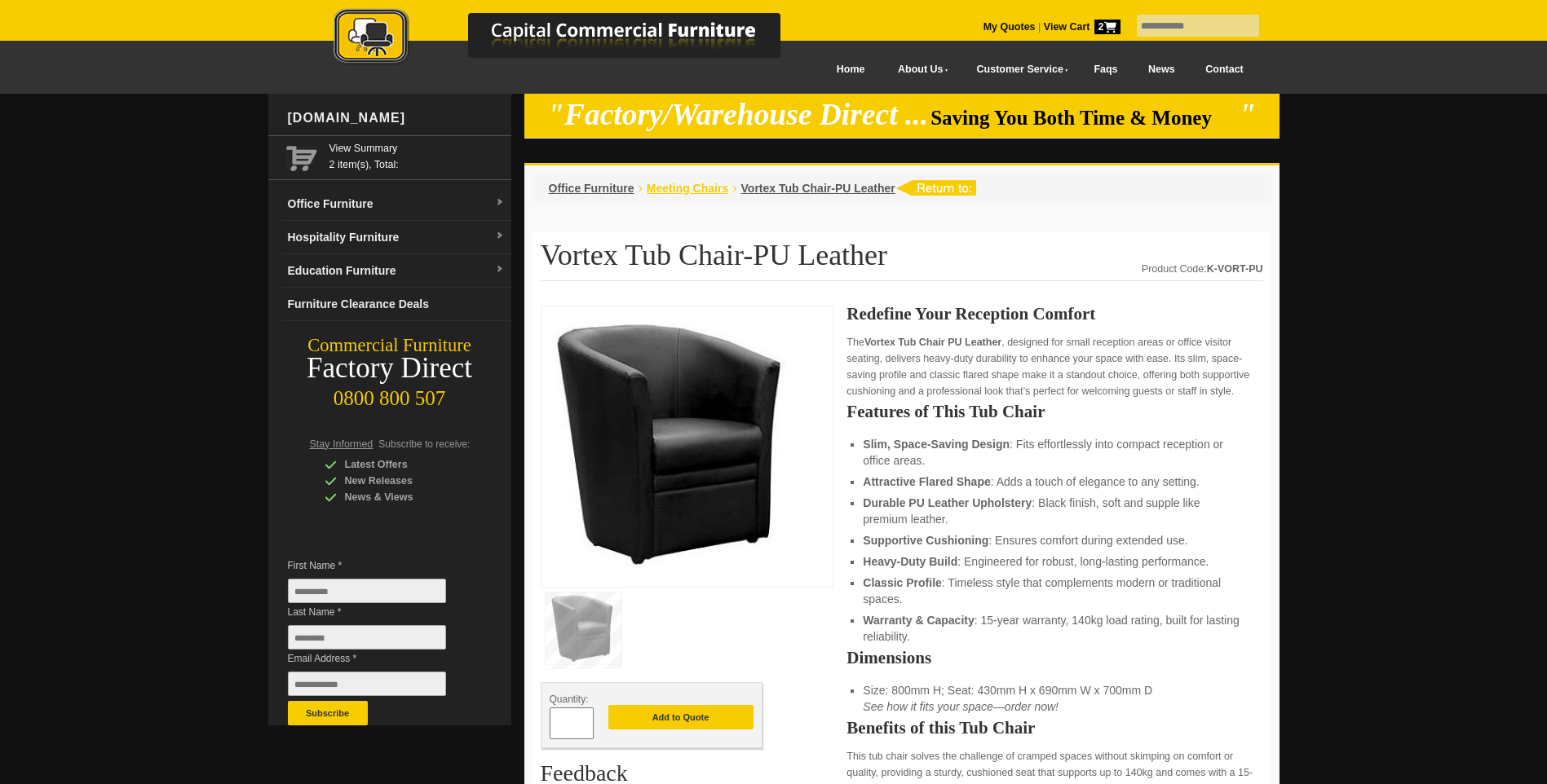
click at [702, 189] on span "Meeting Chairs" at bounding box center [687, 188] width 82 height 13
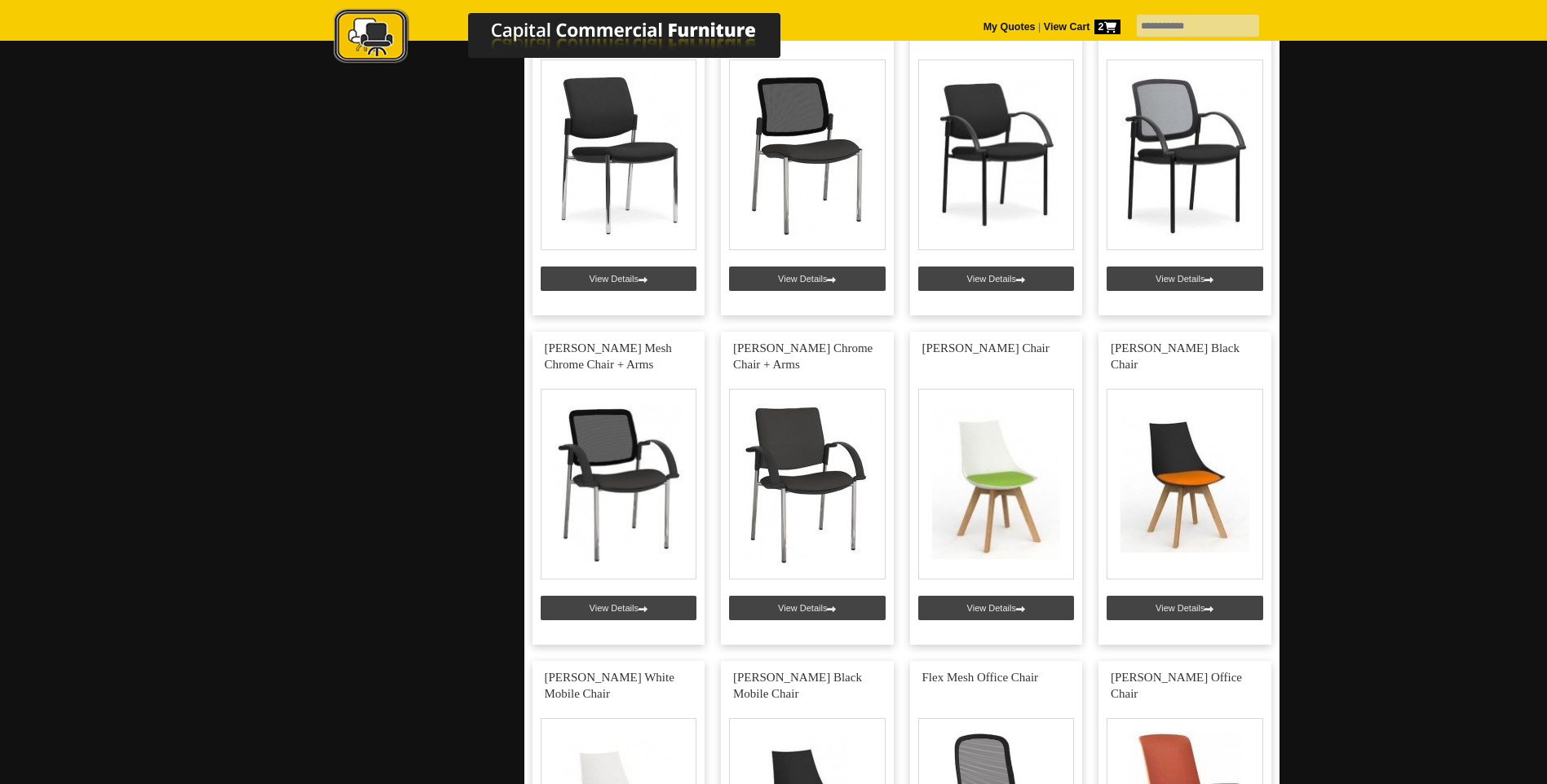
scroll to position [2445, 0]
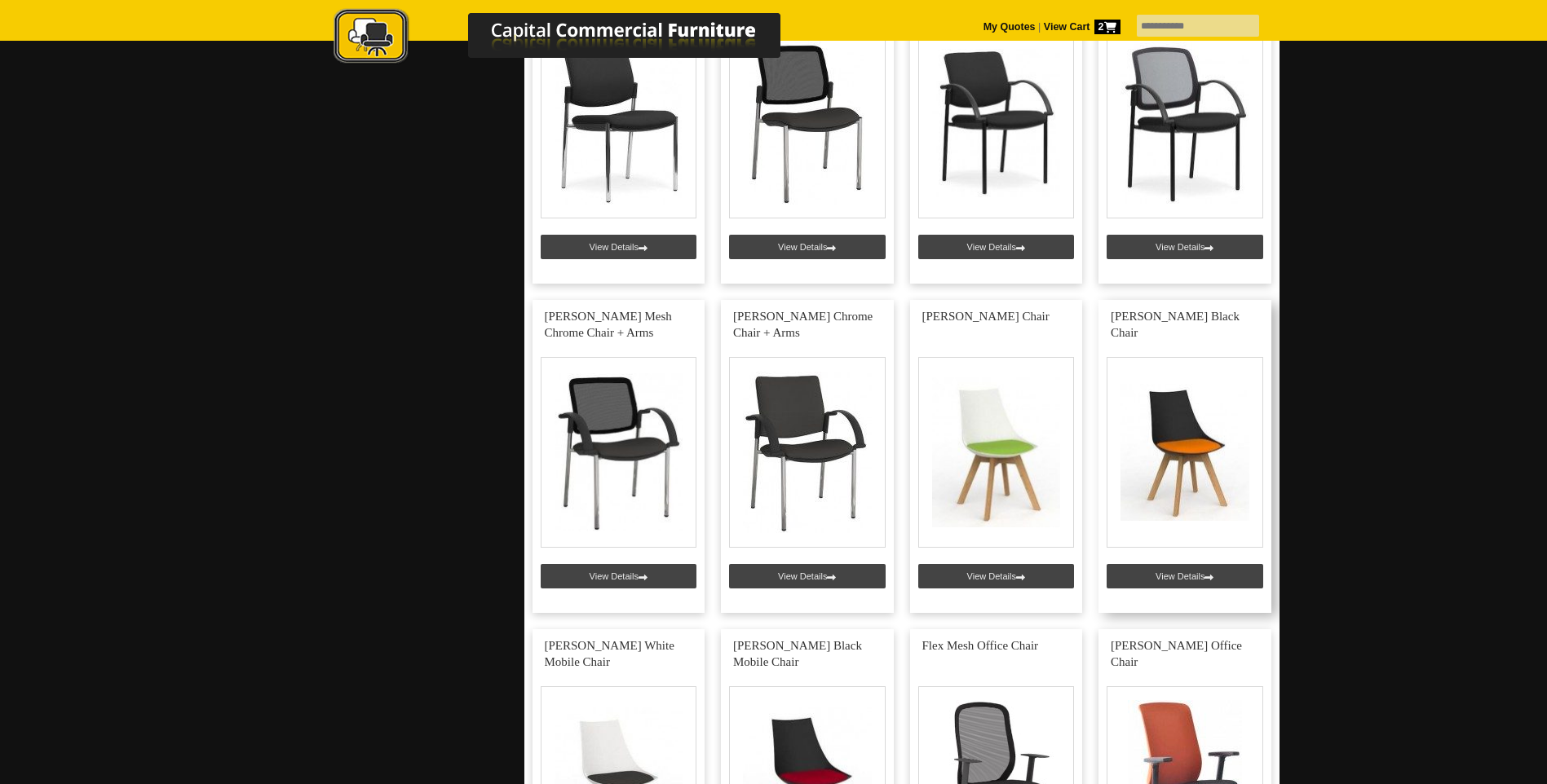
click at [1202, 491] on link at bounding box center [1185, 456] width 173 height 313
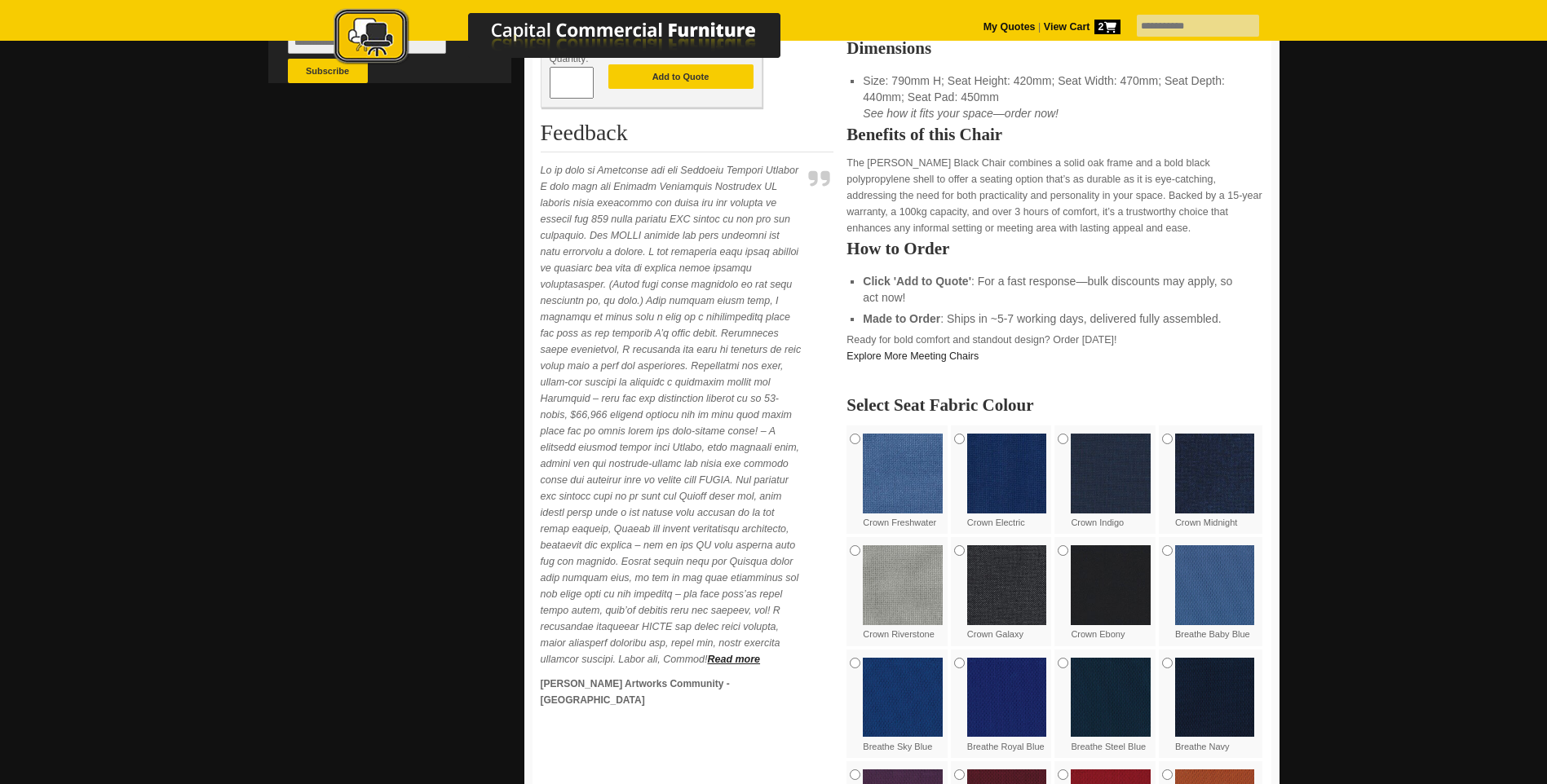
scroll to position [815, 0]
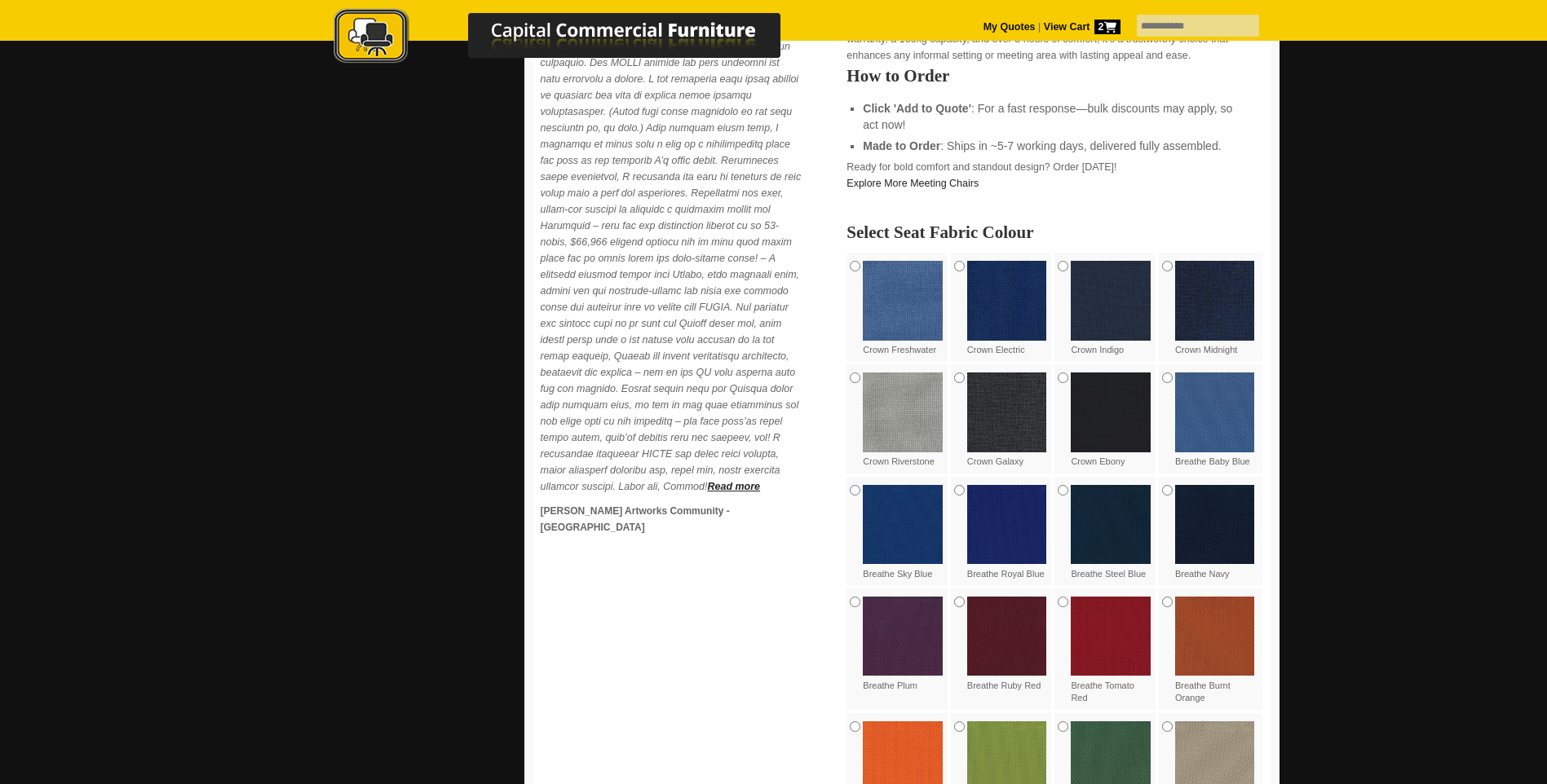
click at [1104, 399] on img at bounding box center [1110, 412] width 80 height 80
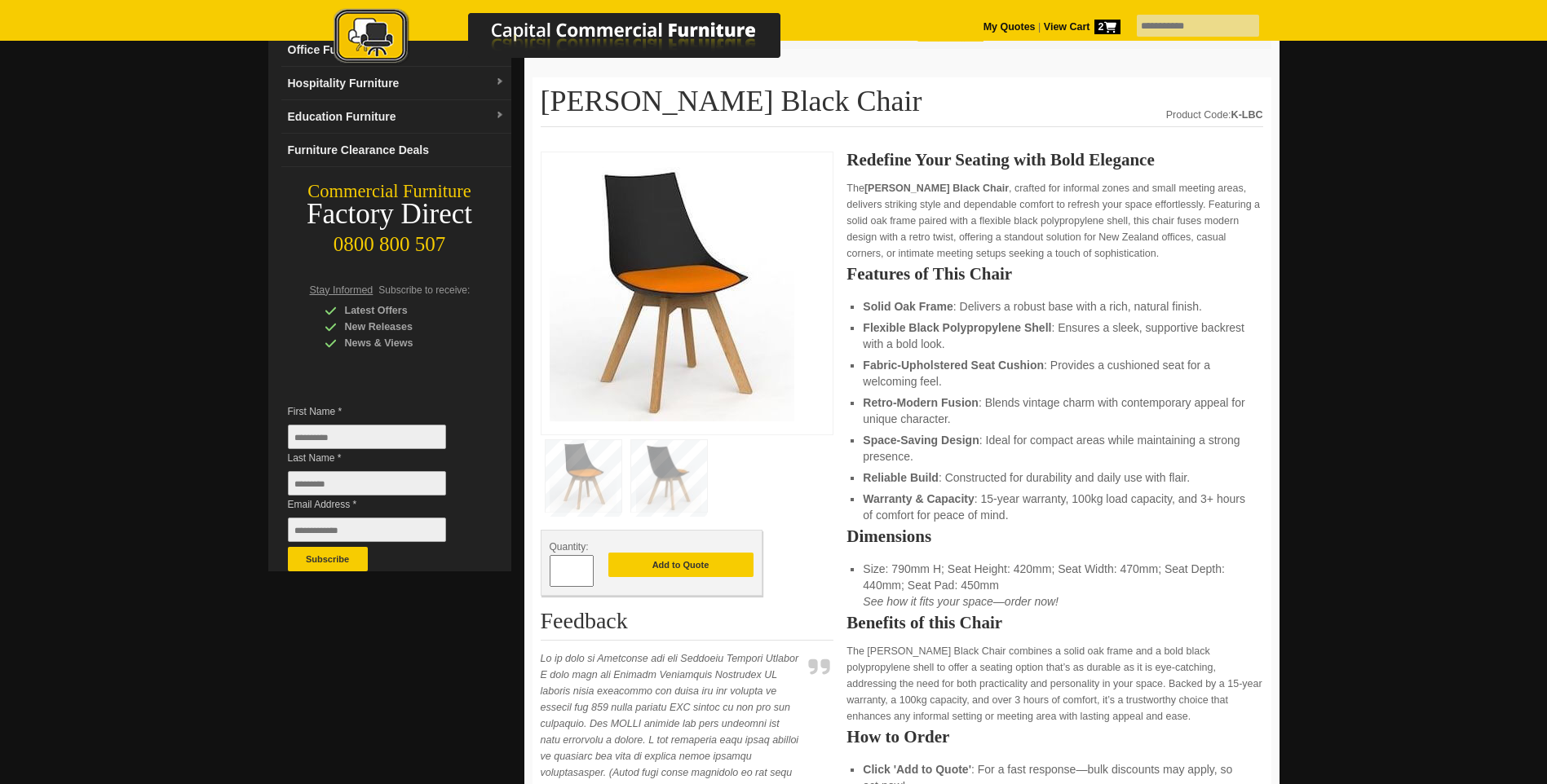
scroll to position [0, 0]
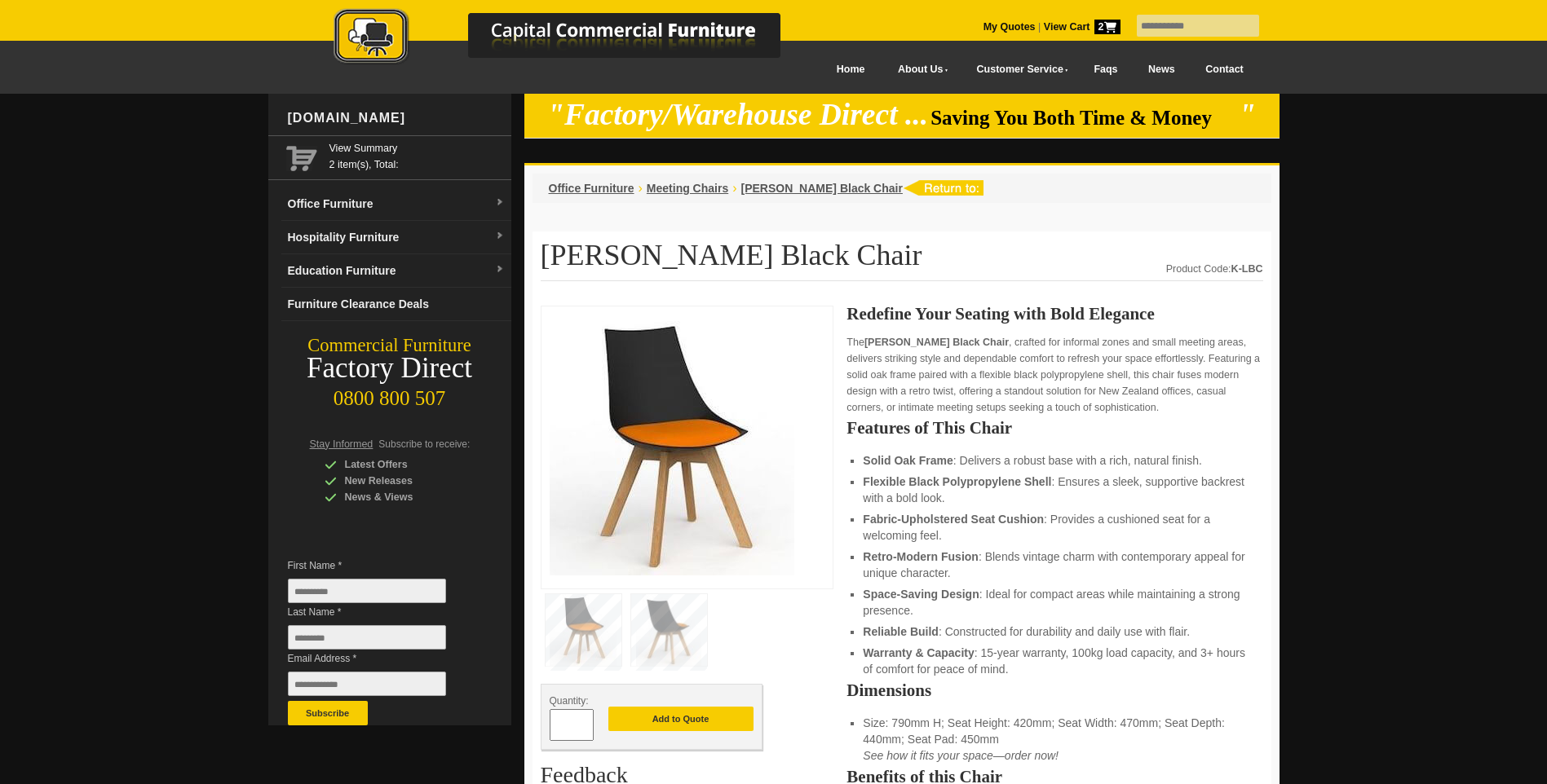
click at [705, 182] on li "Meeting Chairs" at bounding box center [687, 188] width 82 height 17
click at [705, 193] on span "Meeting Chairs" at bounding box center [687, 188] width 82 height 13
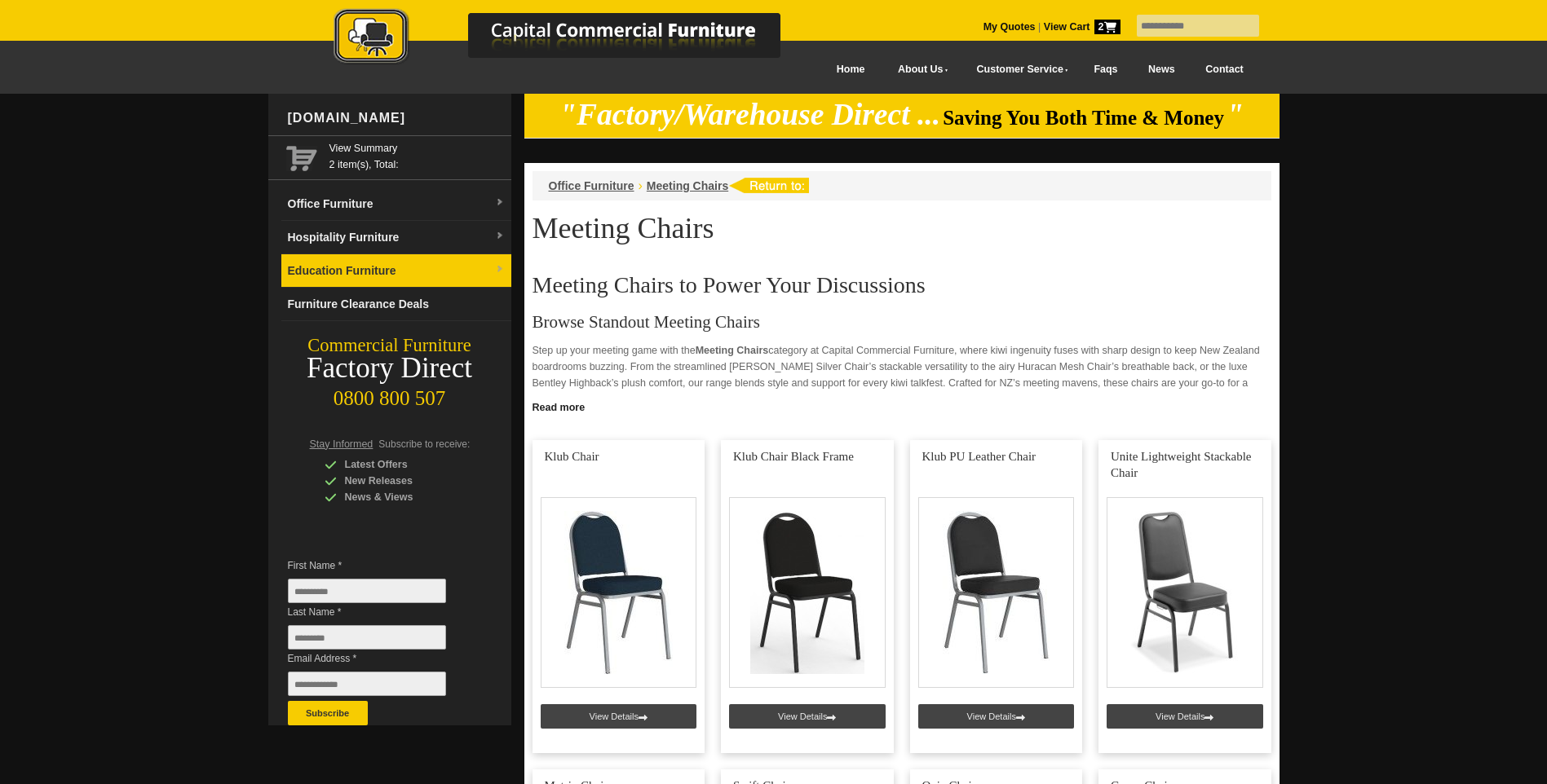
click at [411, 277] on link "Education Furniture" at bounding box center [396, 271] width 230 height 34
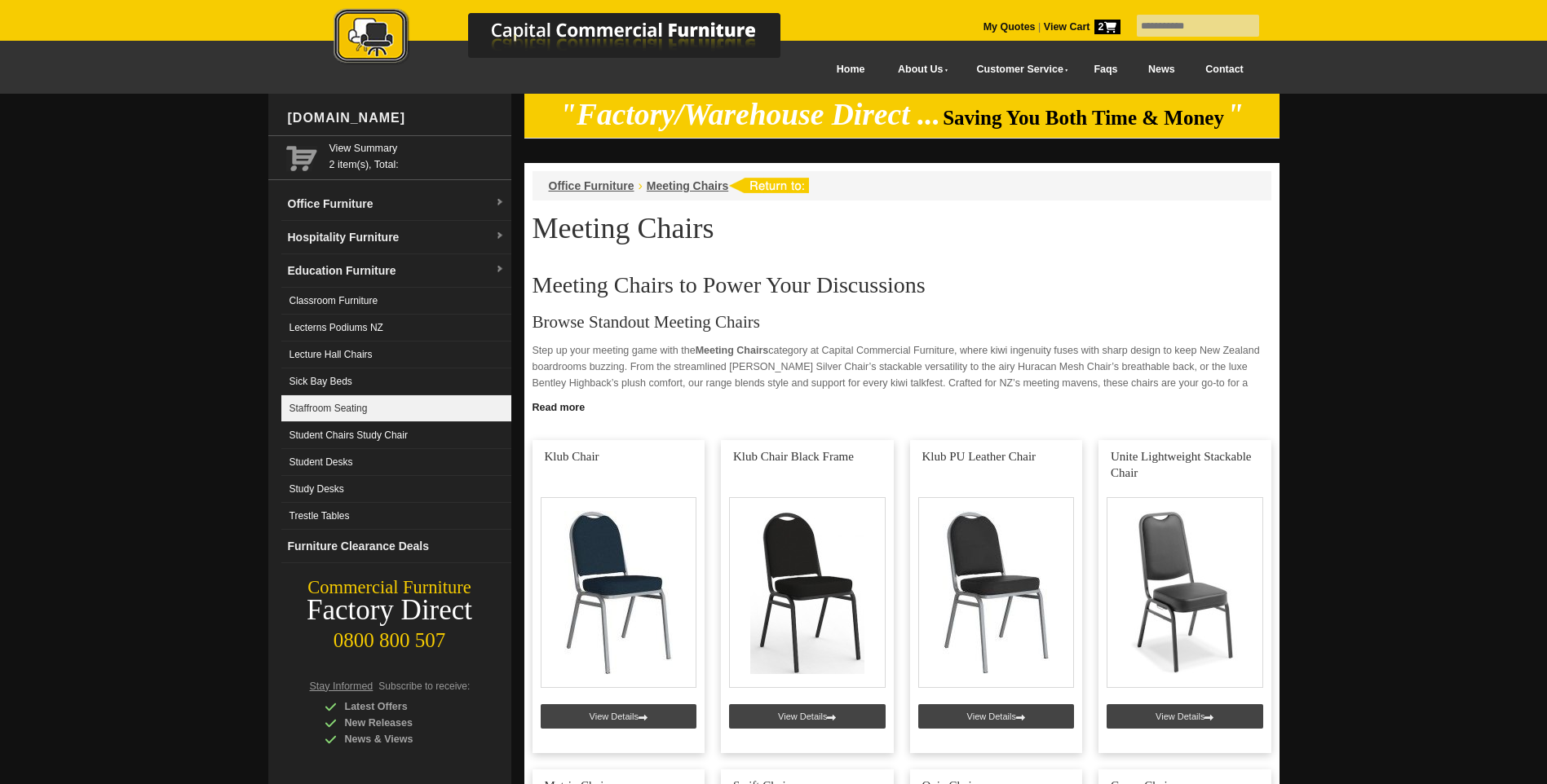
click at [366, 401] on link "Staffroom Seating" at bounding box center [396, 409] width 230 height 27
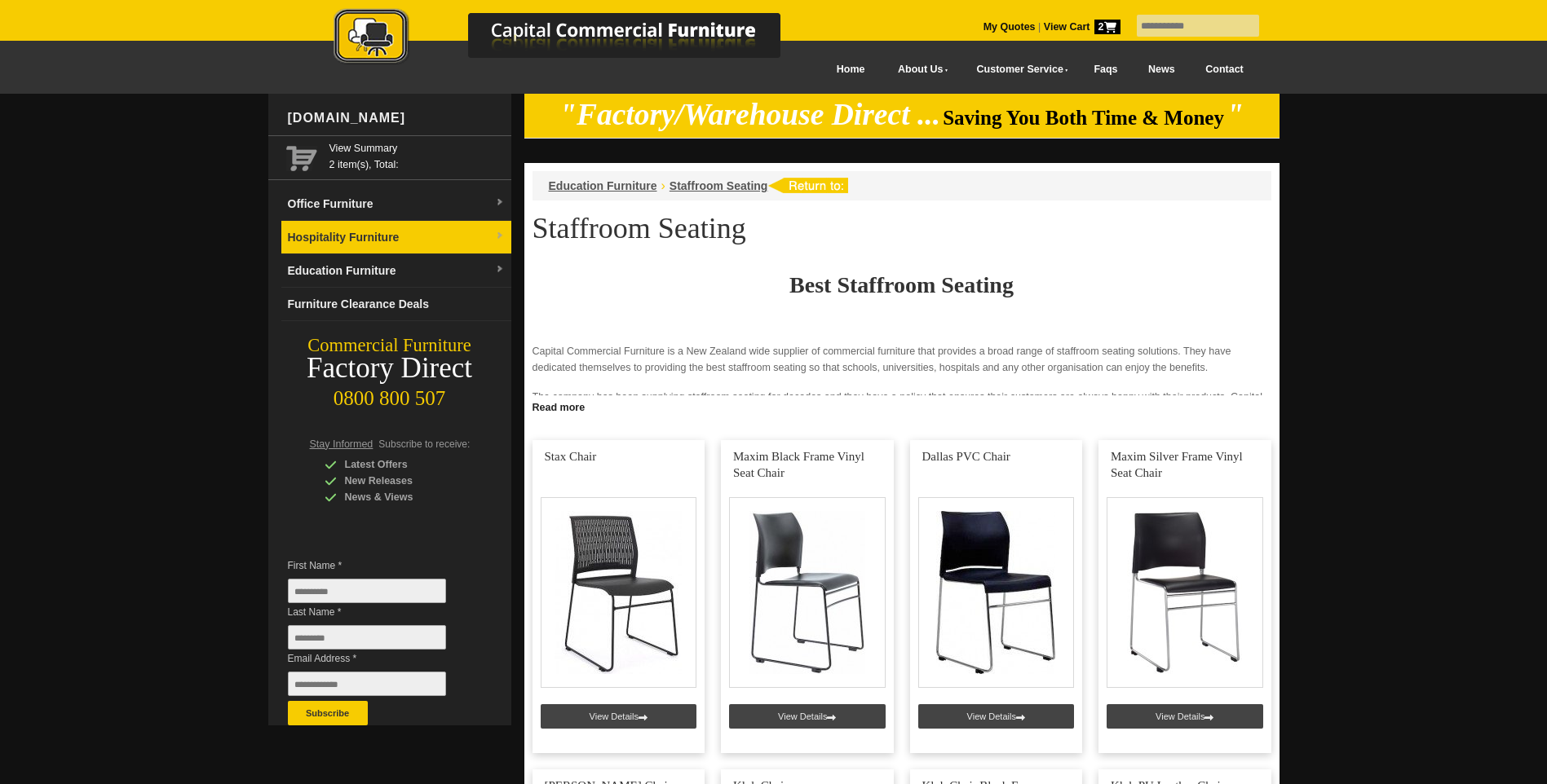
click at [343, 235] on link "Hospitality Furniture" at bounding box center [396, 237] width 230 height 34
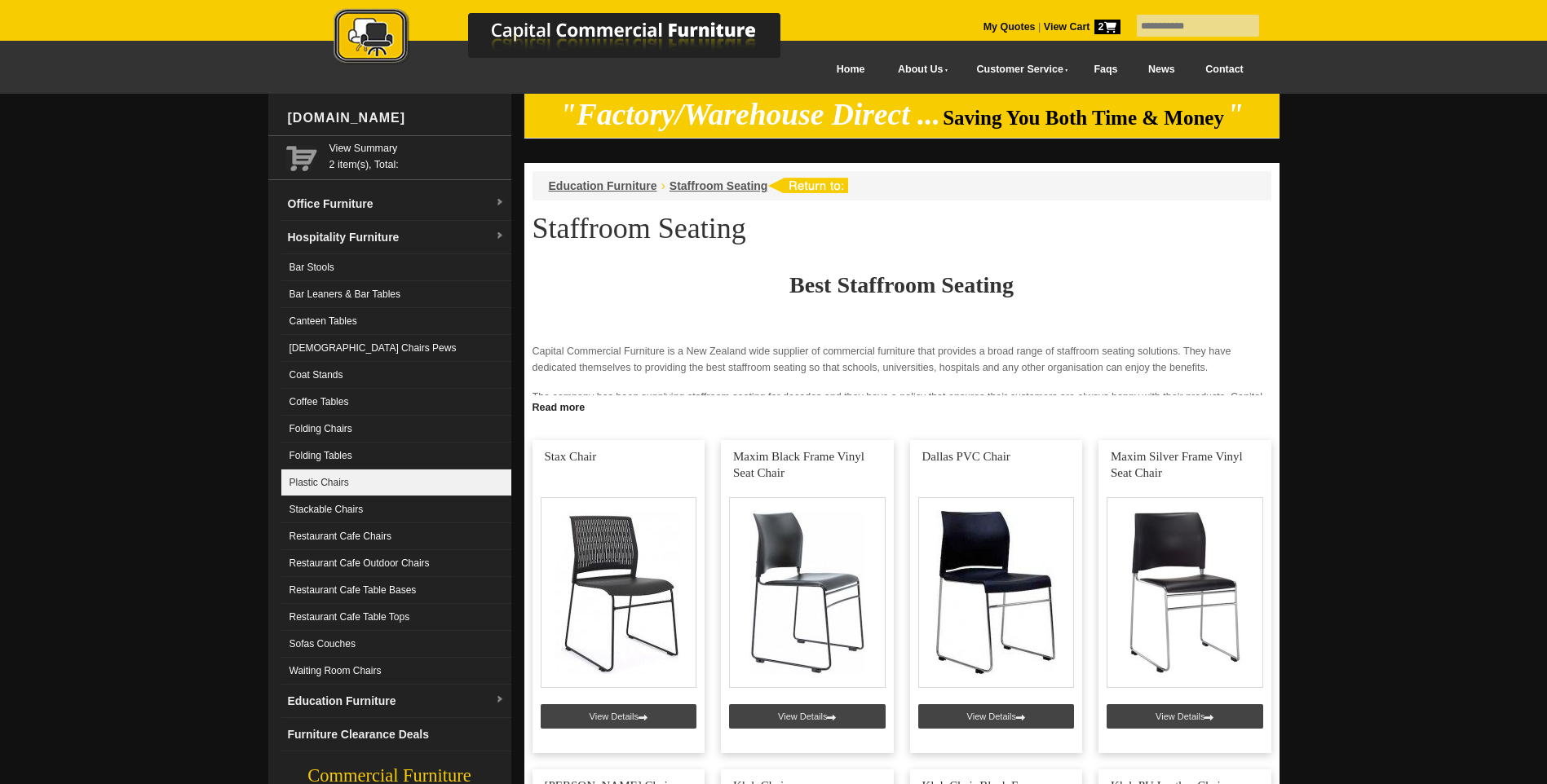
click at [384, 474] on link "Plastic Chairs" at bounding box center [396, 482] width 230 height 27
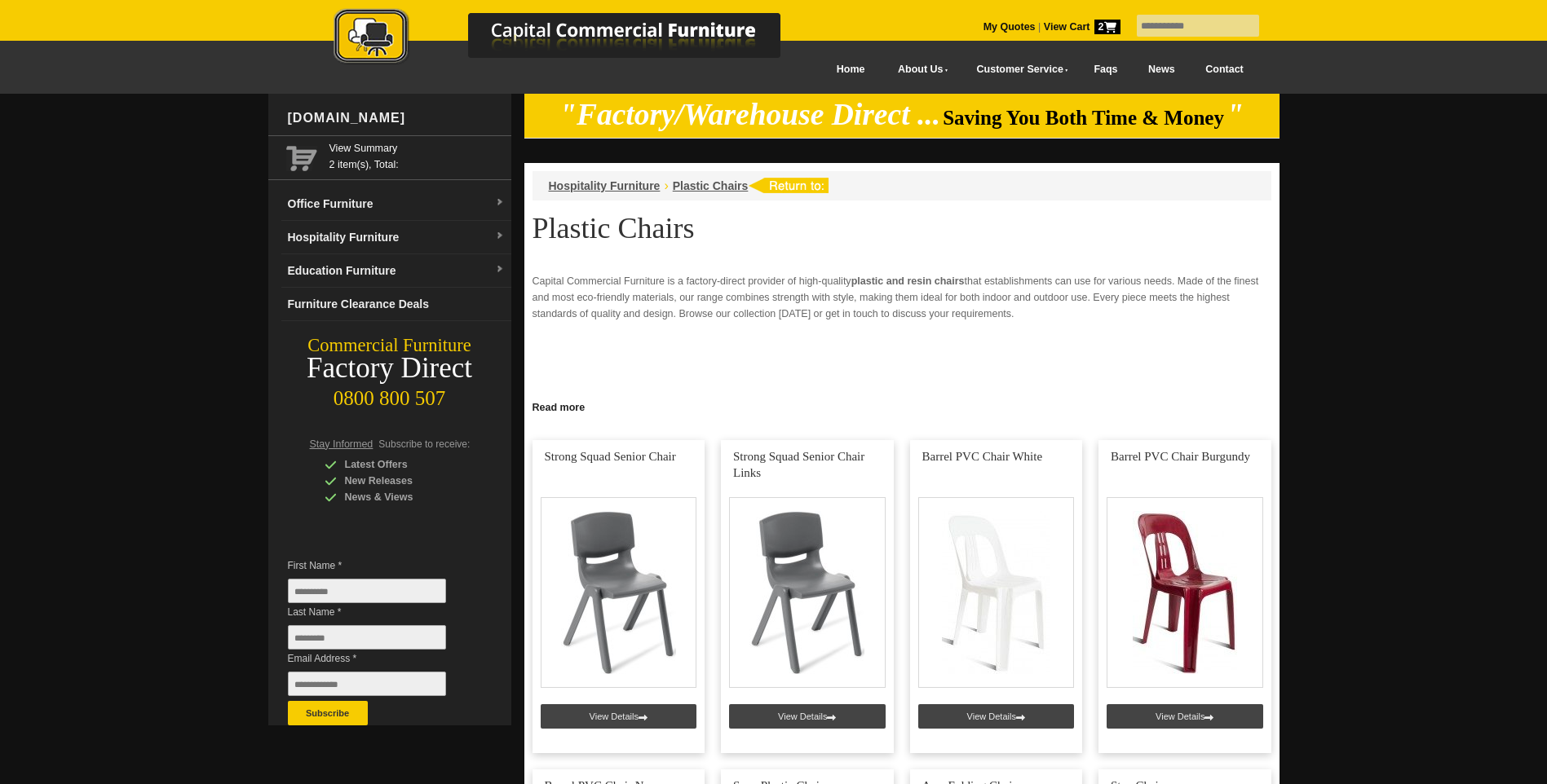
click at [1104, 26] on icon at bounding box center [1109, 27] width 12 height 10
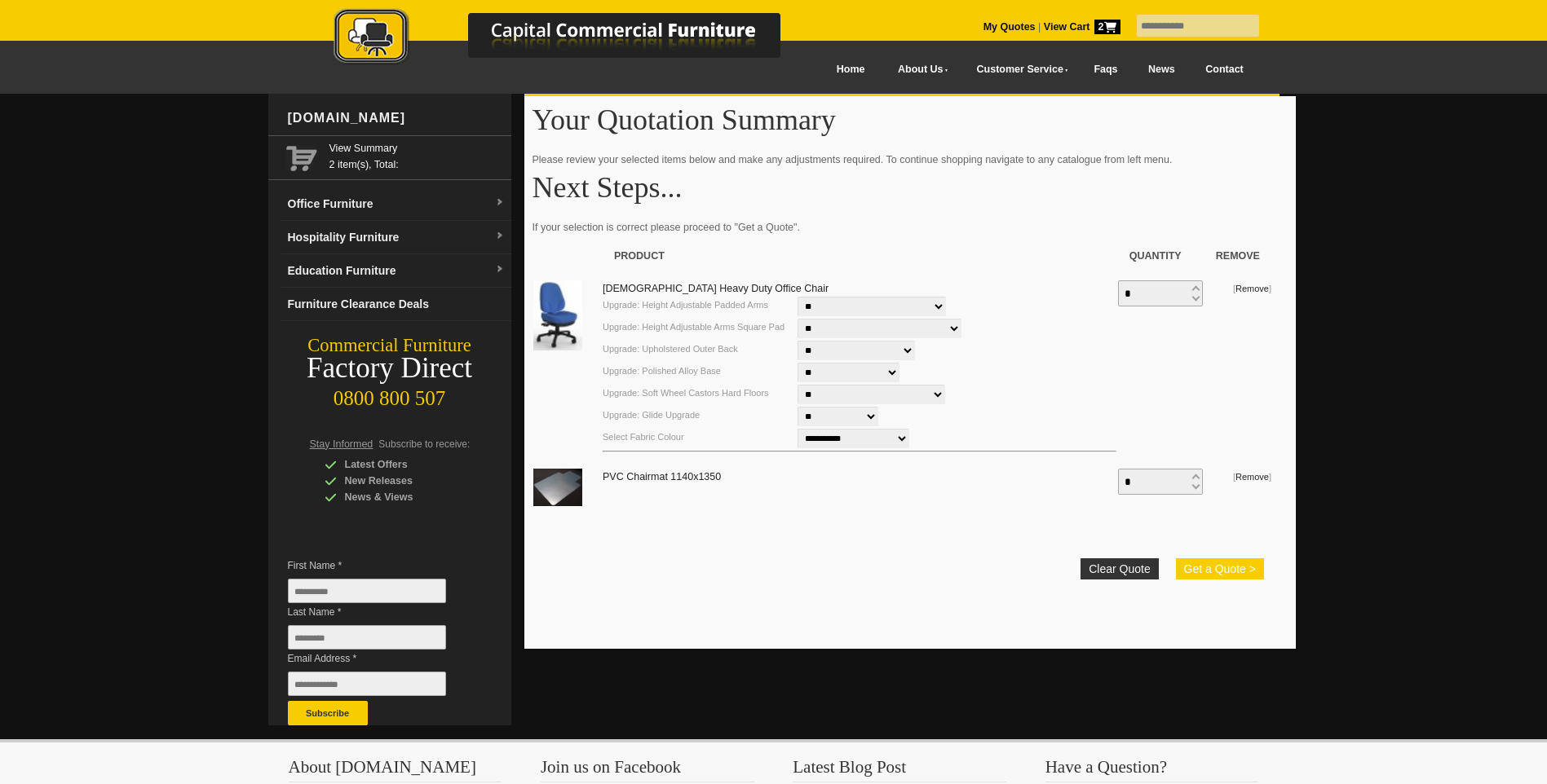
click at [1229, 572] on button "Get a Quote >" at bounding box center [1219, 569] width 88 height 21
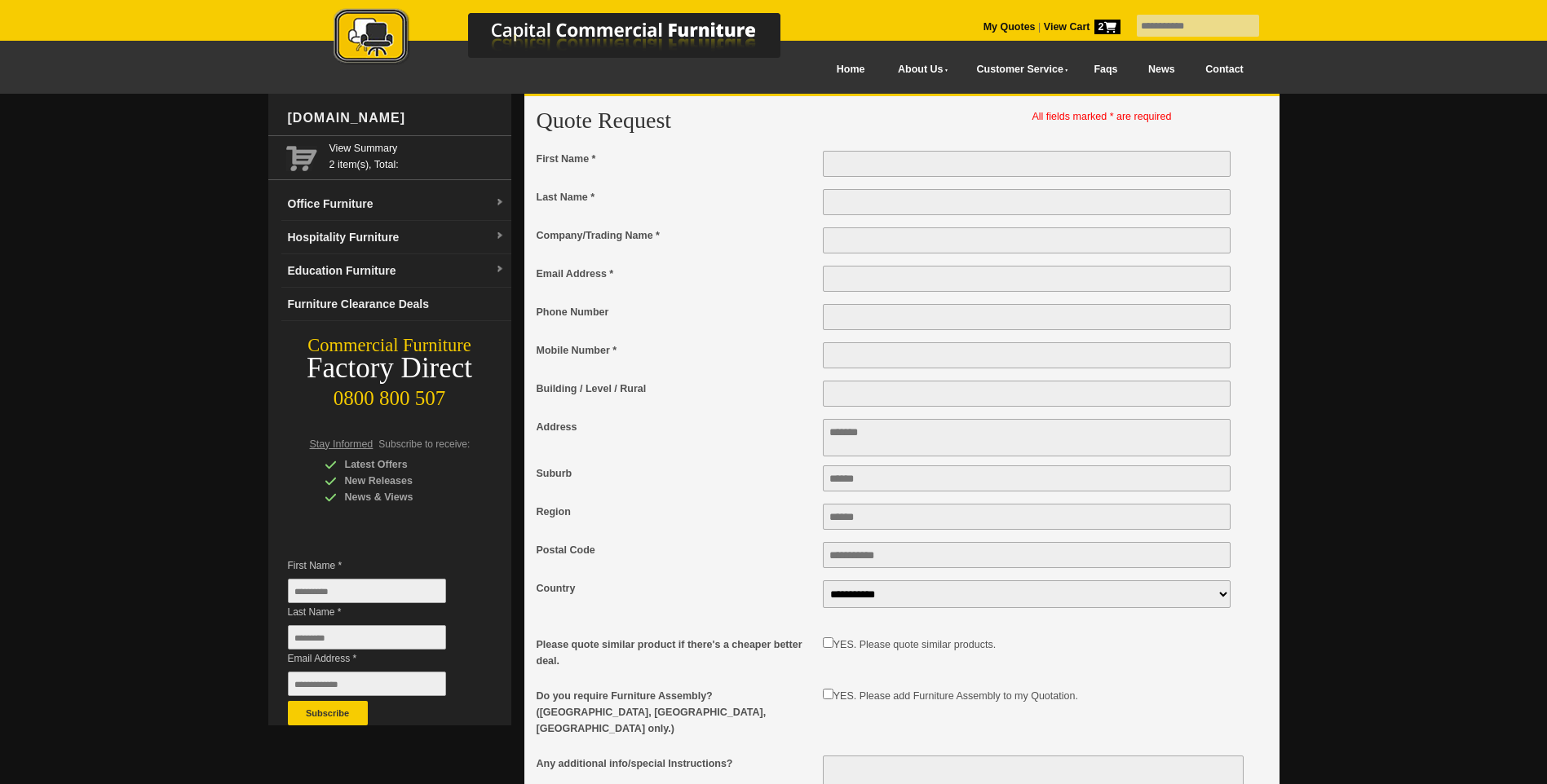
click at [849, 160] on input "First Name *" at bounding box center [1026, 164] width 409 height 26
type input "***"
type input "*"
type input "**********"
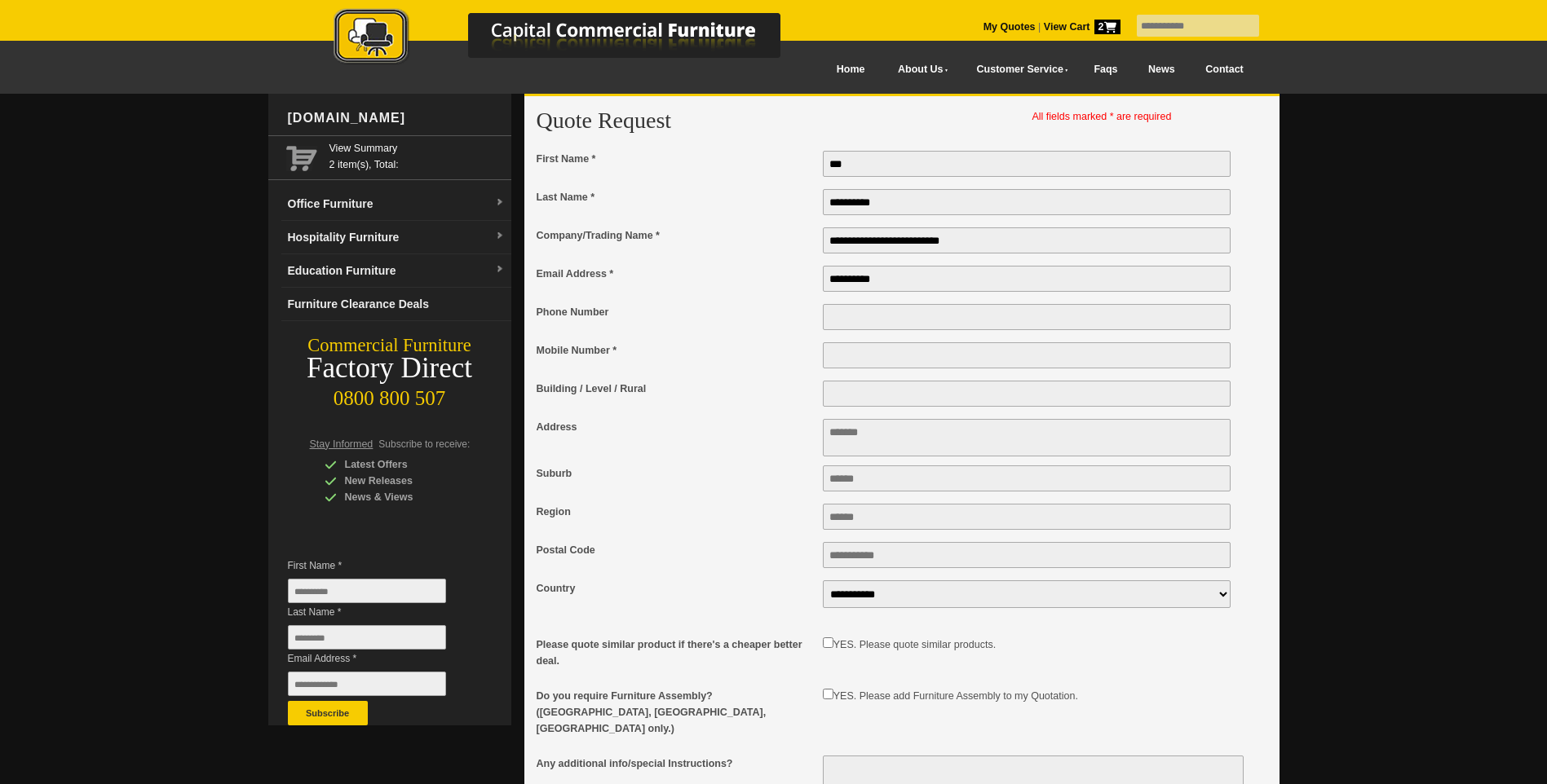
type input "**********"
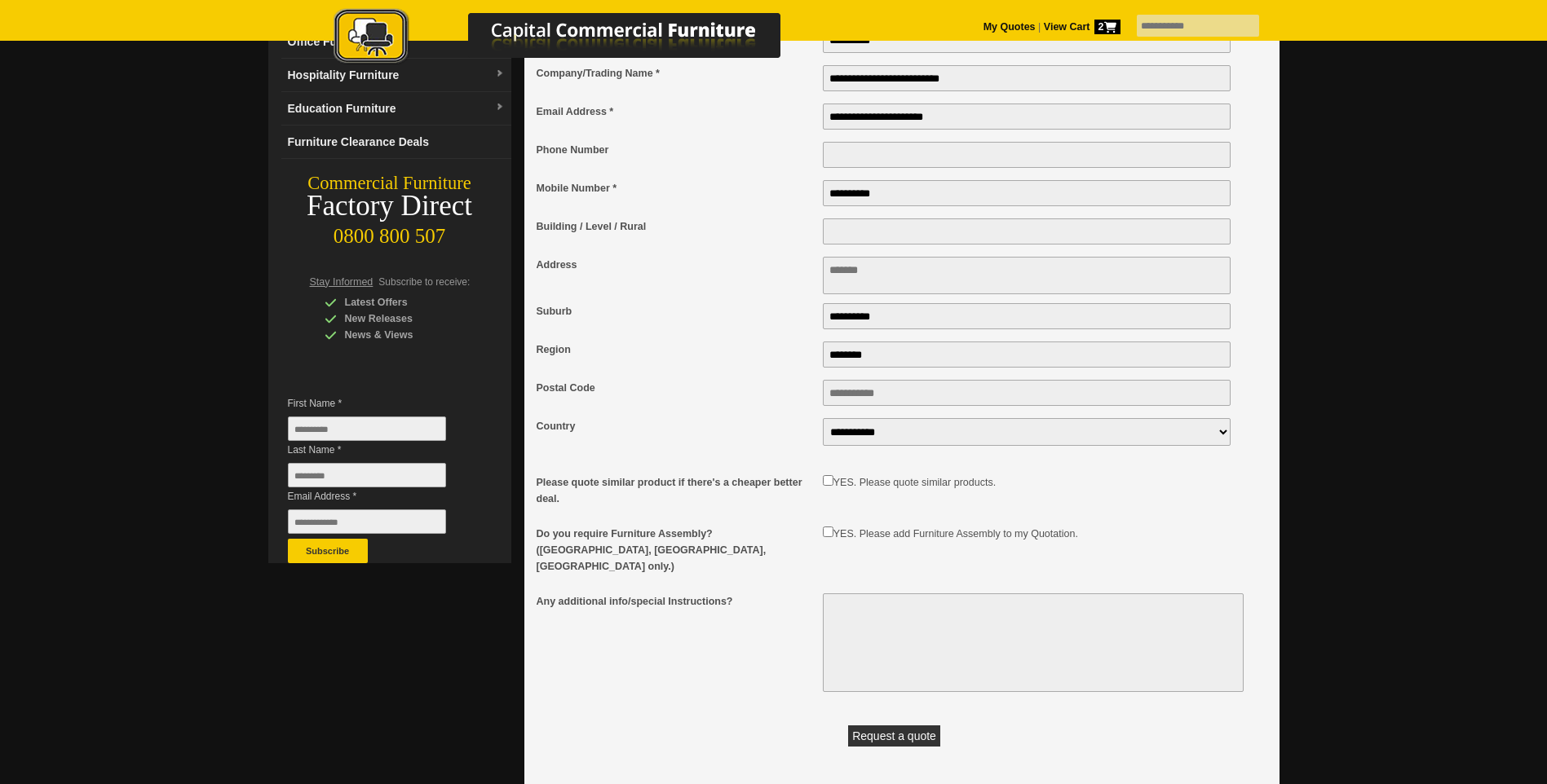
scroll to position [163, 0]
type input "********"
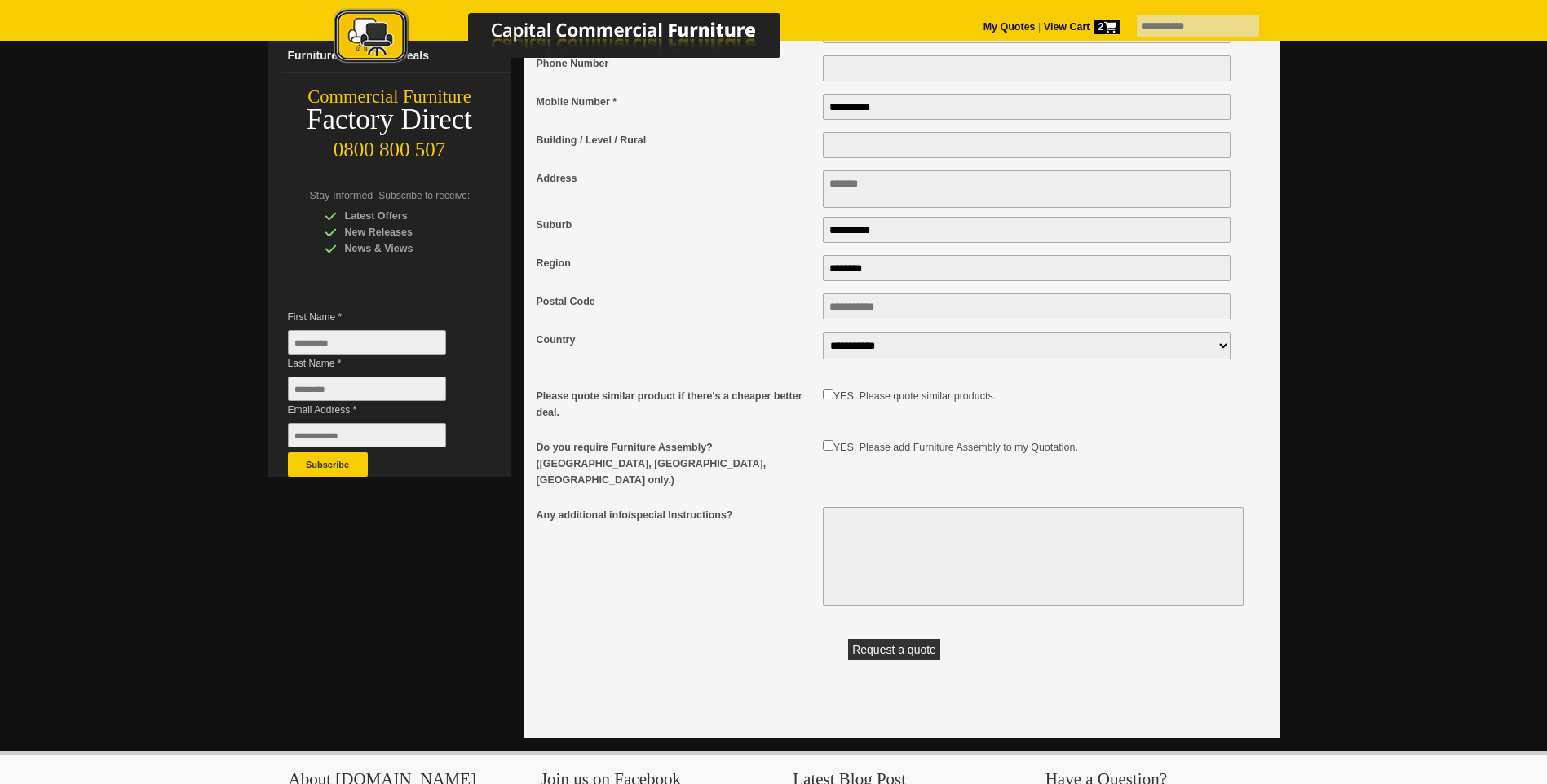
scroll to position [245, 0]
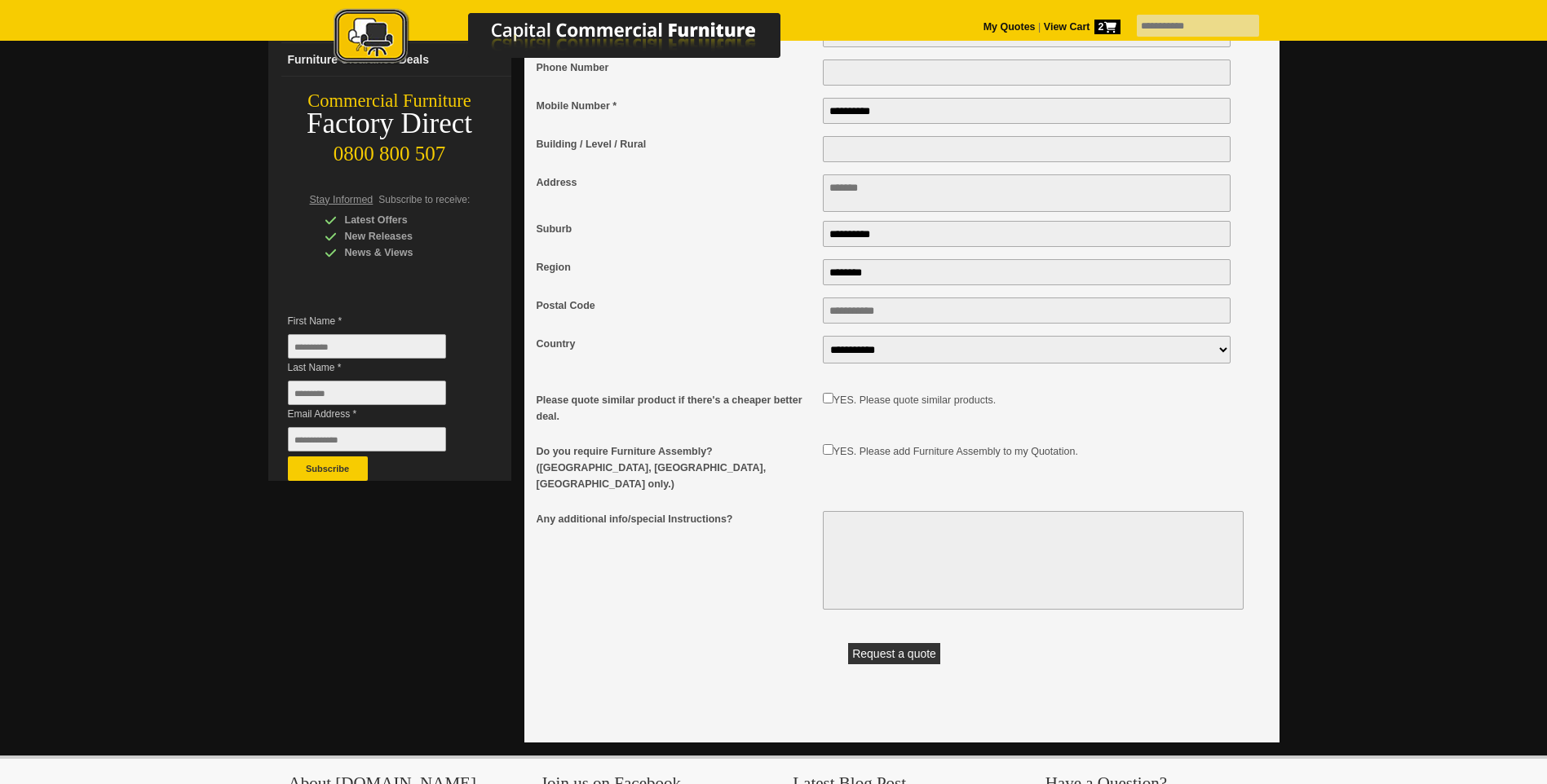
click at [894, 644] on button "Request a quote" at bounding box center [893, 654] width 92 height 21
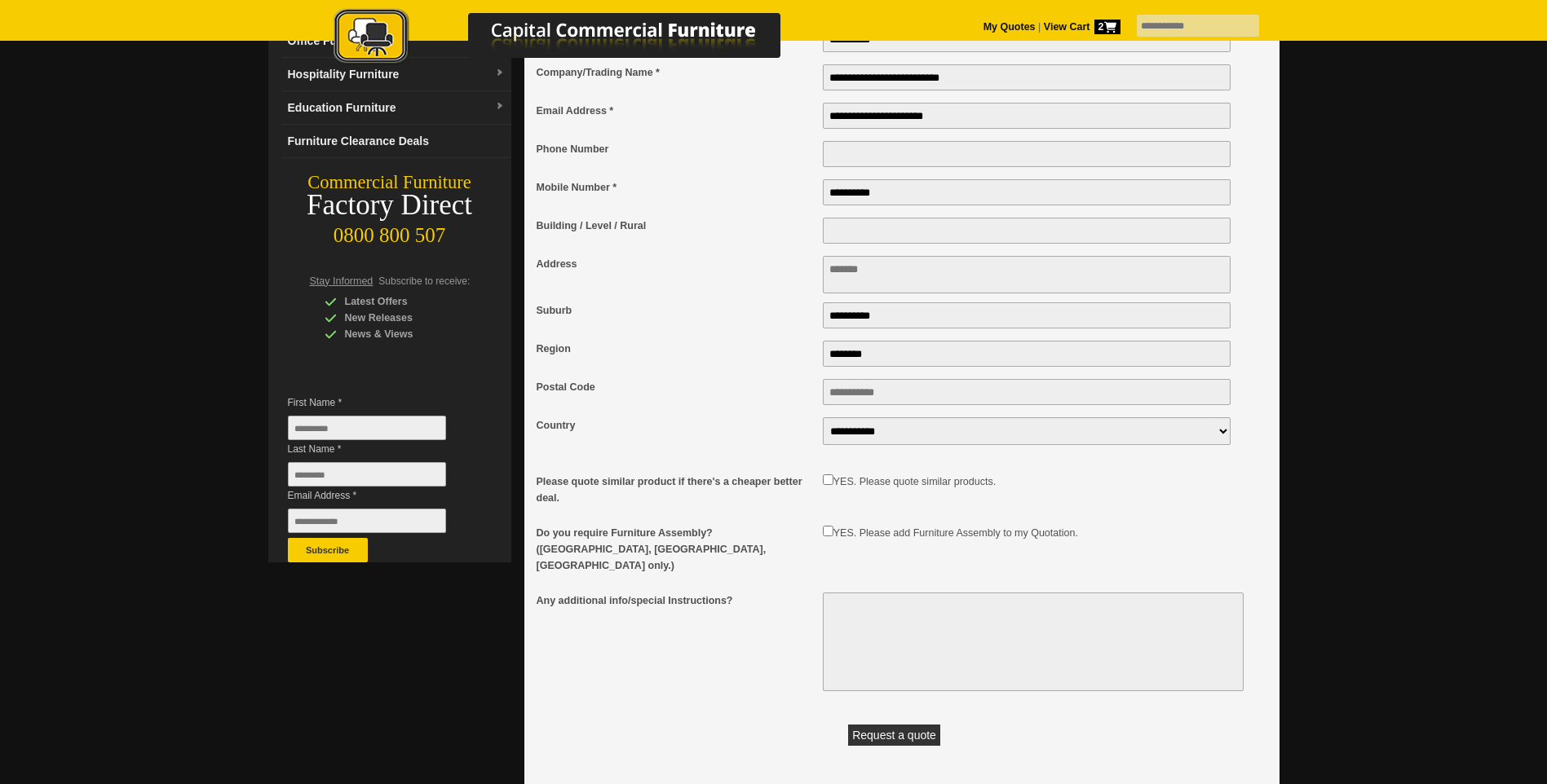
click at [866, 270] on textarea "Address" at bounding box center [1026, 275] width 409 height 37
click at [864, 232] on input "Building / Level / Rural" at bounding box center [1026, 231] width 409 height 26
type input "*******"
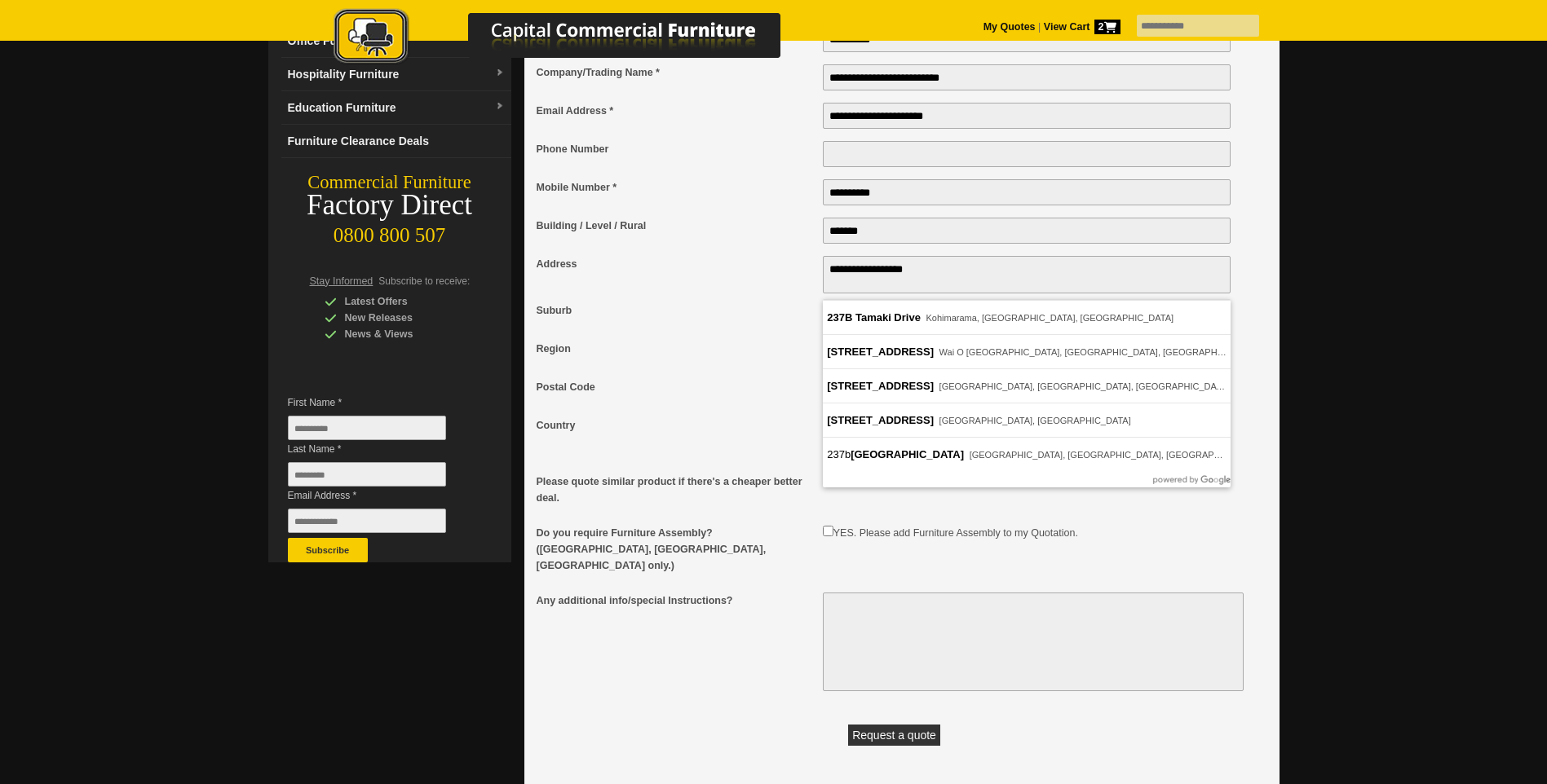
type textarea "**********"
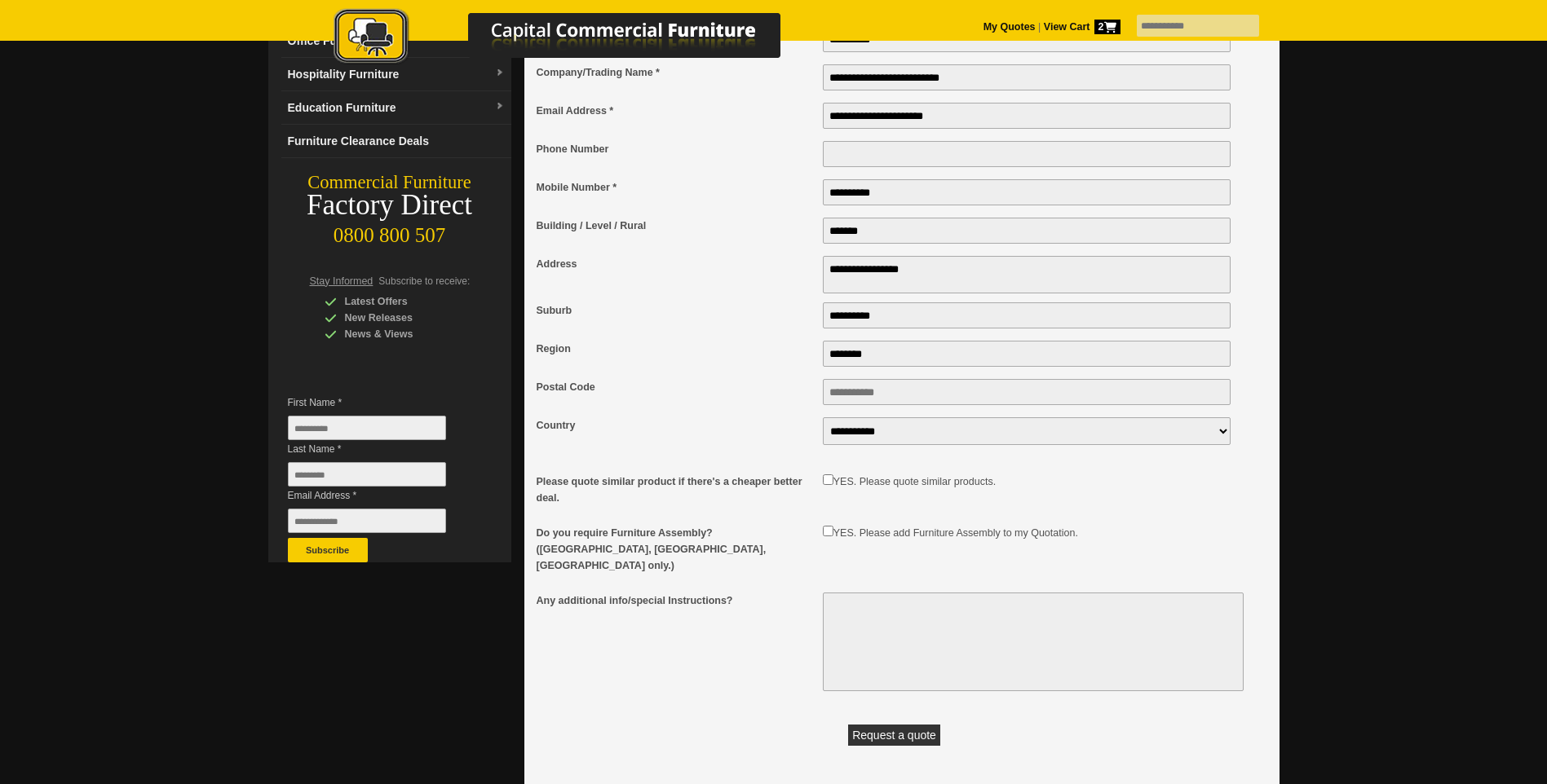
click at [842, 397] on input "Postal Code" at bounding box center [1026, 392] width 409 height 26
type input "****"
click at [913, 730] on button "Request a quote" at bounding box center [893, 735] width 92 height 21
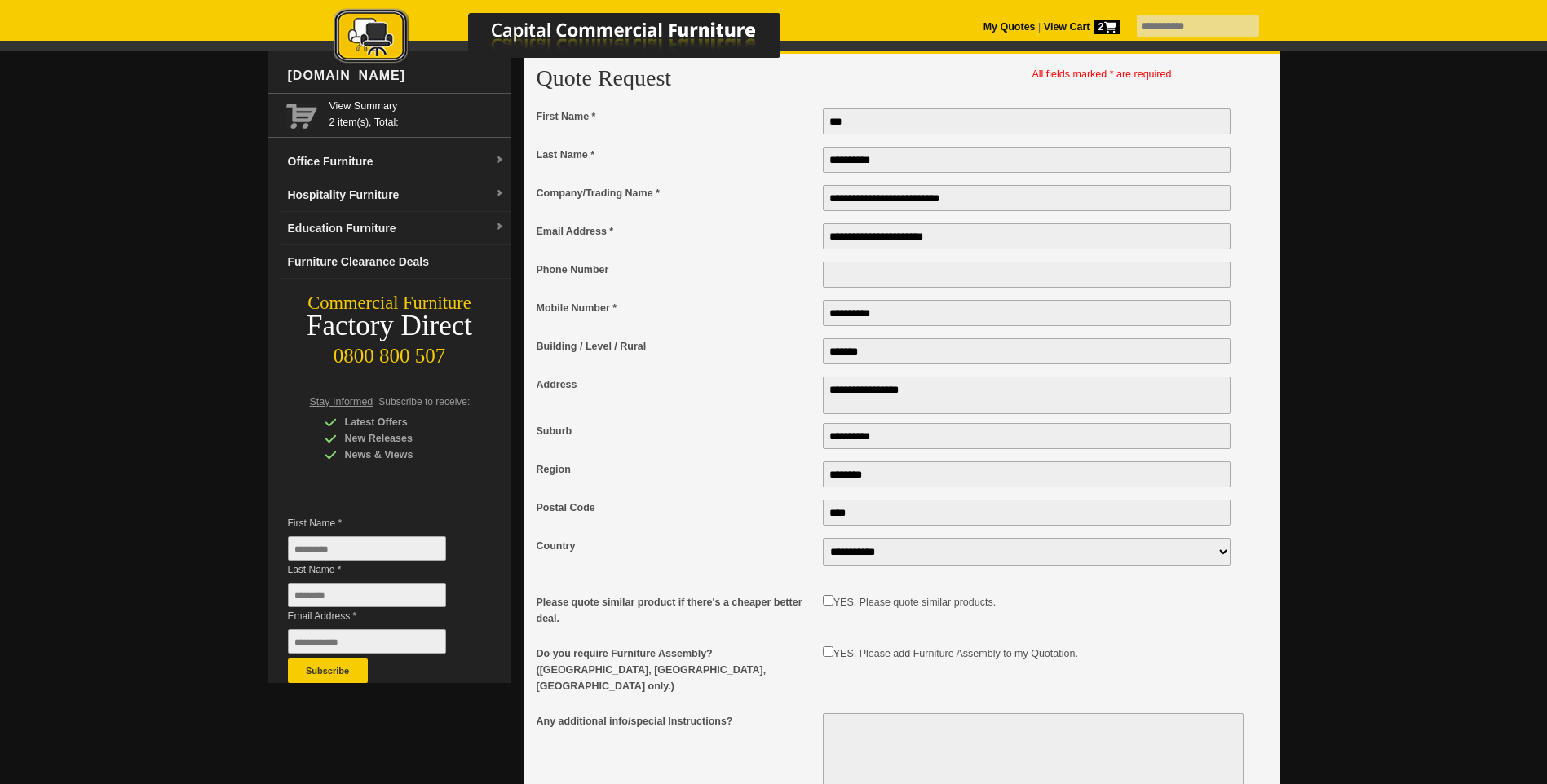
scroll to position [0, 0]
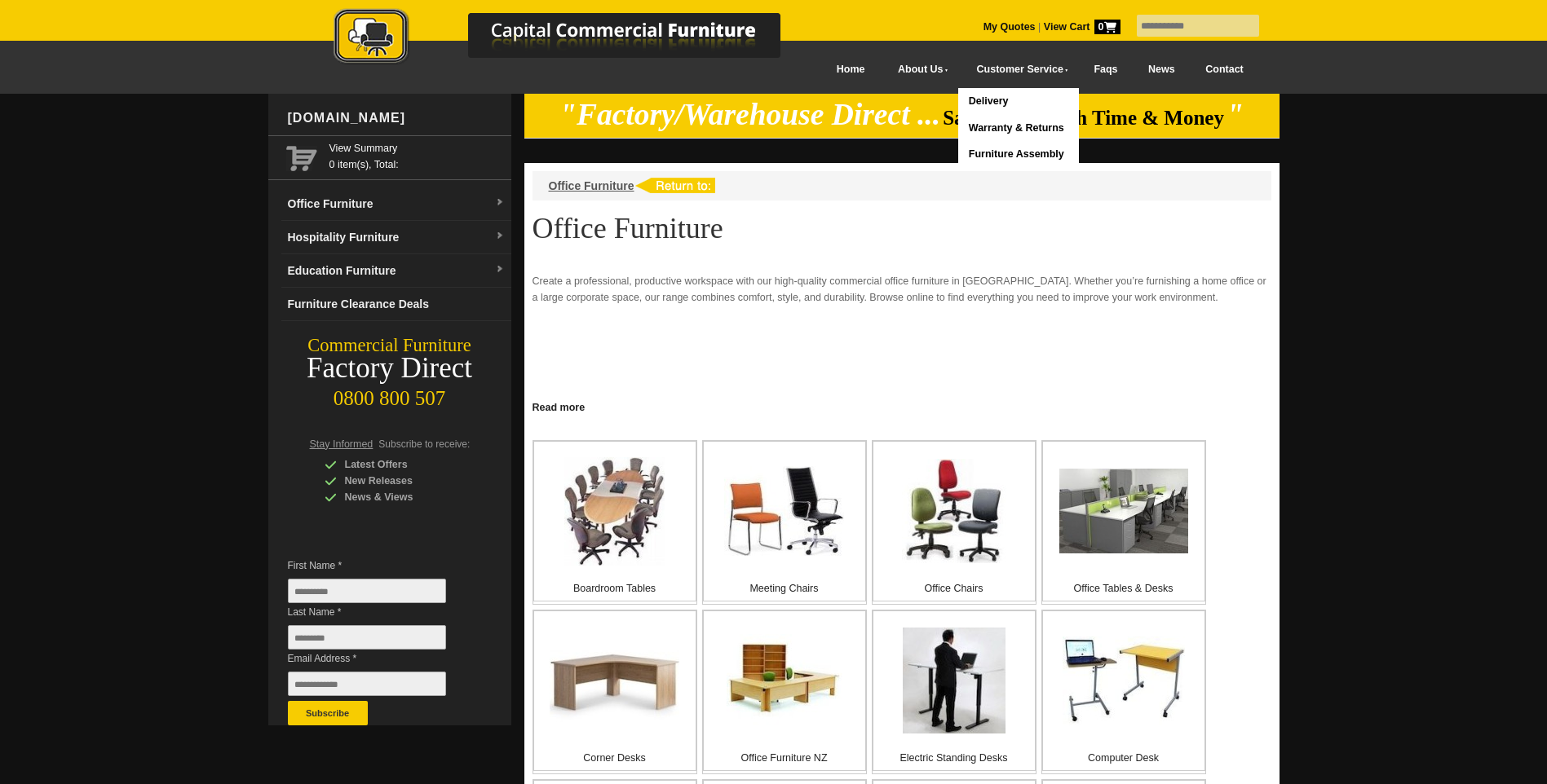
click at [1148, 20] on input "text" at bounding box center [1197, 26] width 122 height 22
type input "******"
